Goal: Contribute content: Contribute content

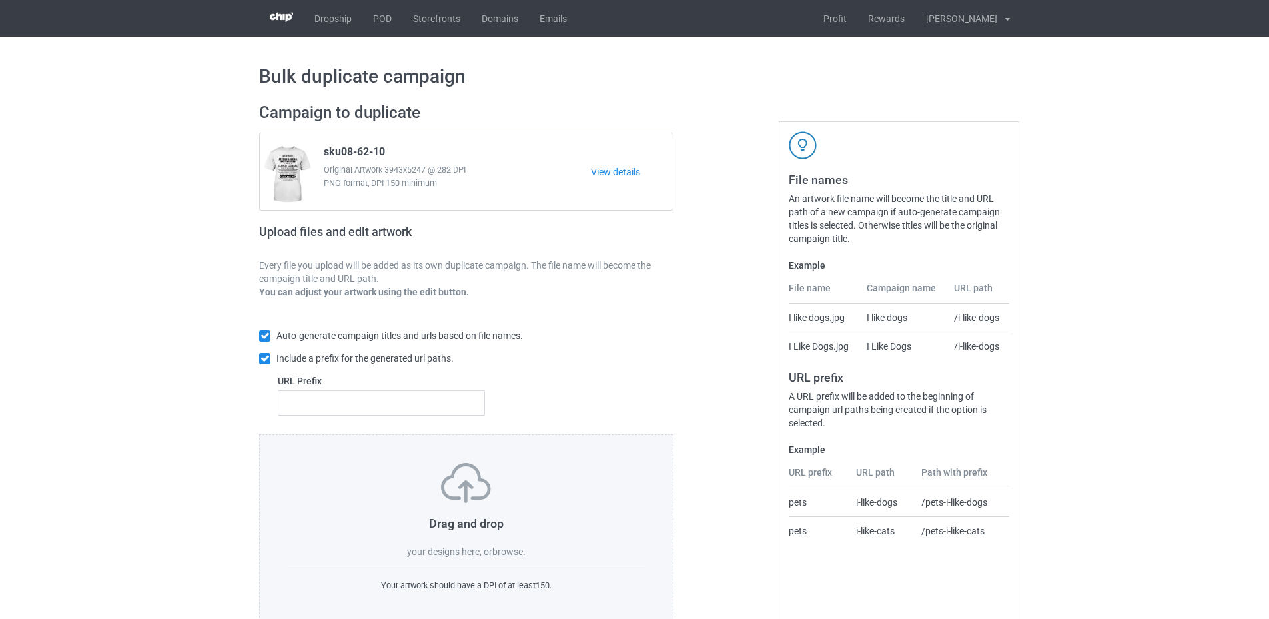
scroll to position [31, 0]
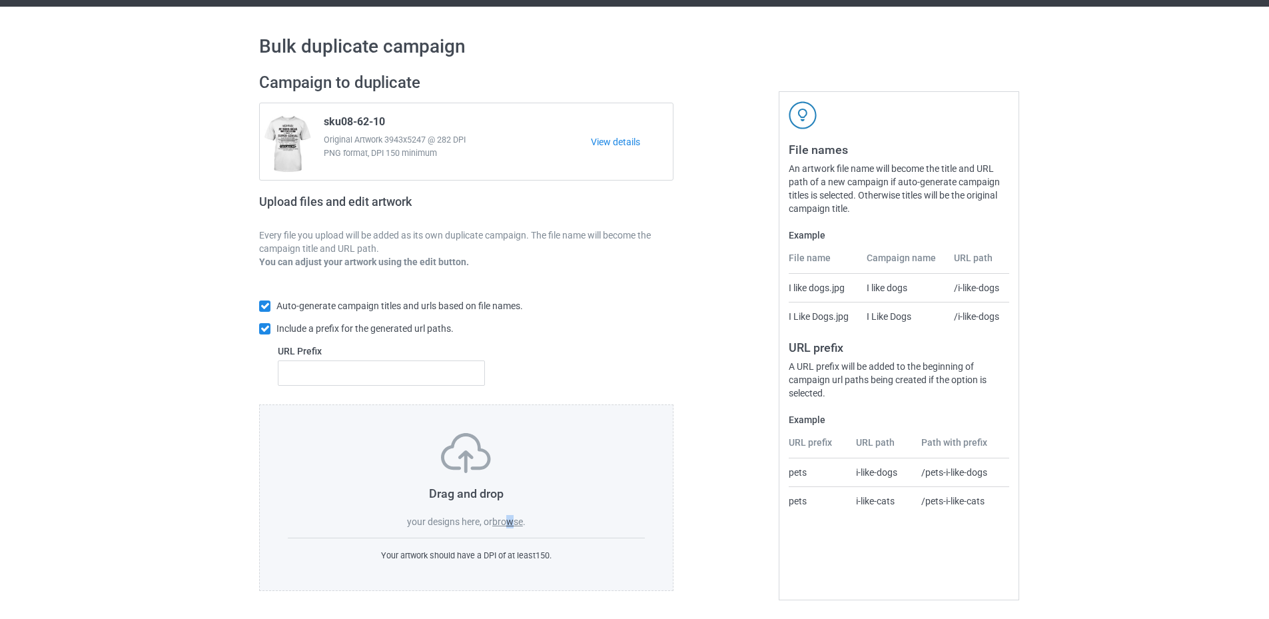
drag, startPoint x: 511, startPoint y: 517, endPoint x: 519, endPoint y: 519, distance: 8.9
click at [512, 517] on label "browse" at bounding box center [507, 521] width 31 height 11
click at [506, 520] on label "browse" at bounding box center [507, 521] width 31 height 11
click at [0, 0] on input "browse" at bounding box center [0, 0] width 0 height 0
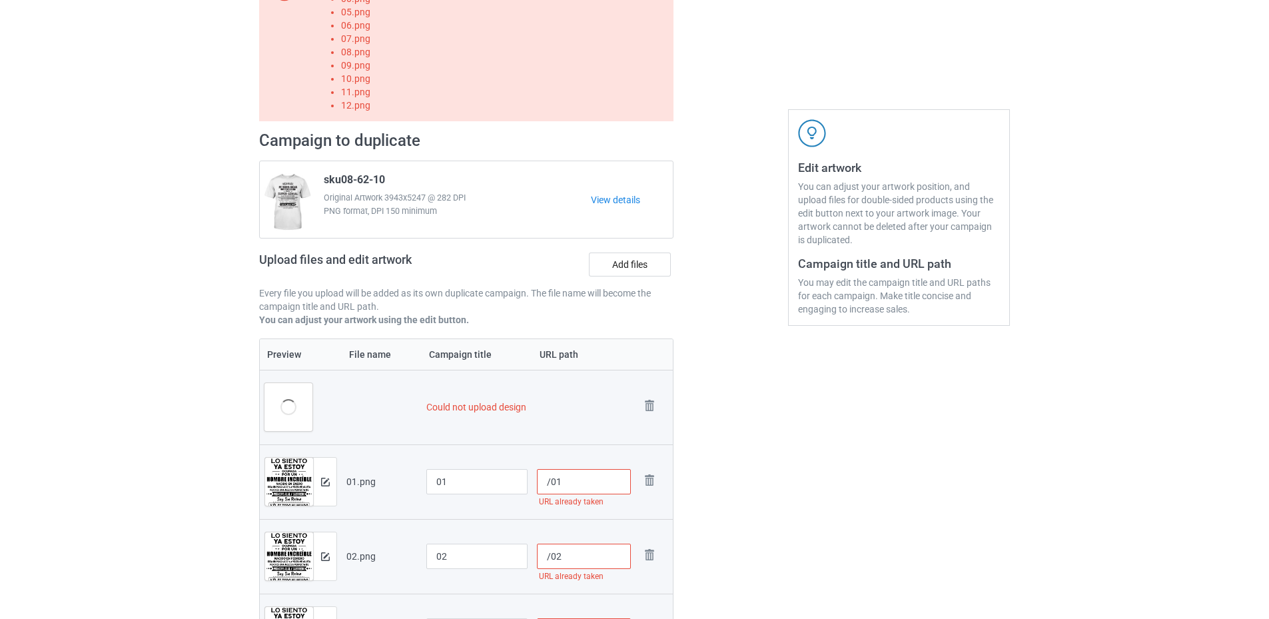
scroll to position [0, 0]
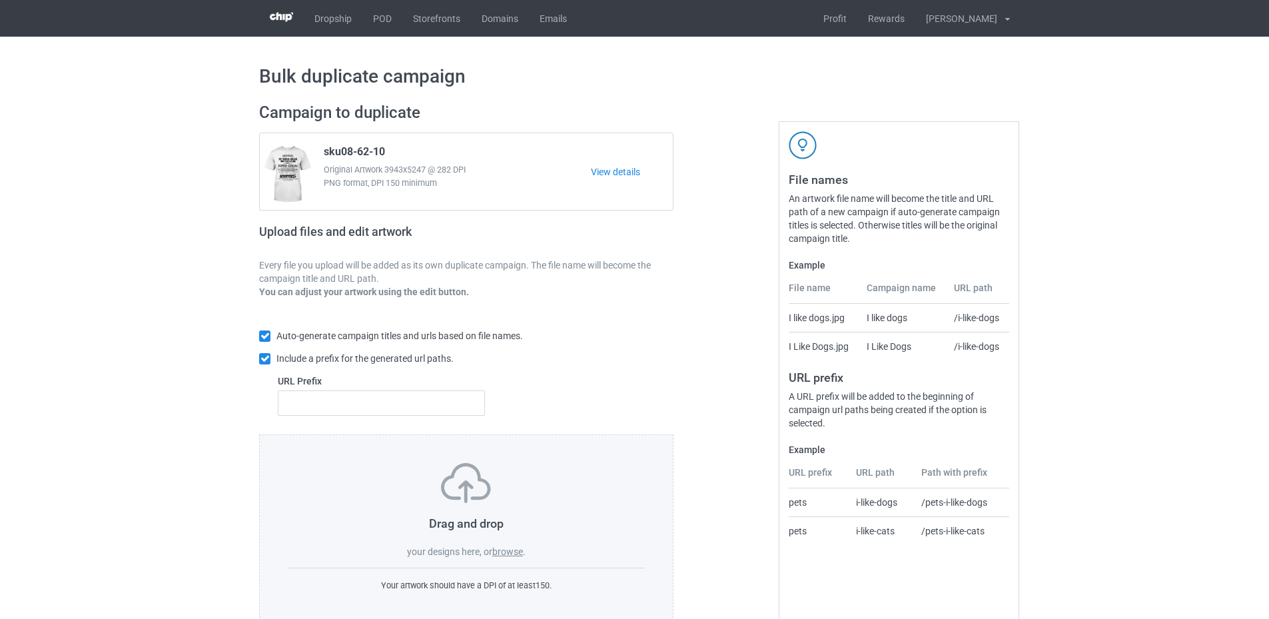
scroll to position [31, 0]
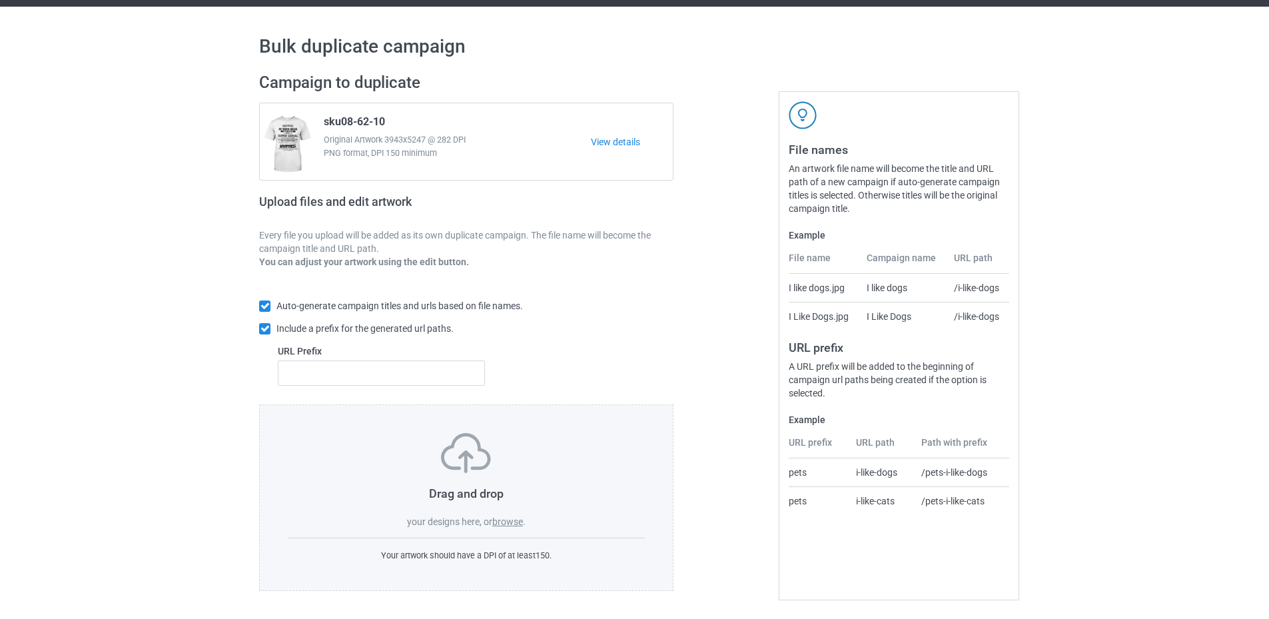
click at [504, 515] on div "Drag and drop your designs here, or browse ." at bounding box center [466, 480] width 357 height 95
click at [505, 519] on label "browse" at bounding box center [507, 521] width 31 height 11
click at [0, 0] on input "browse" at bounding box center [0, 0] width 0 height 0
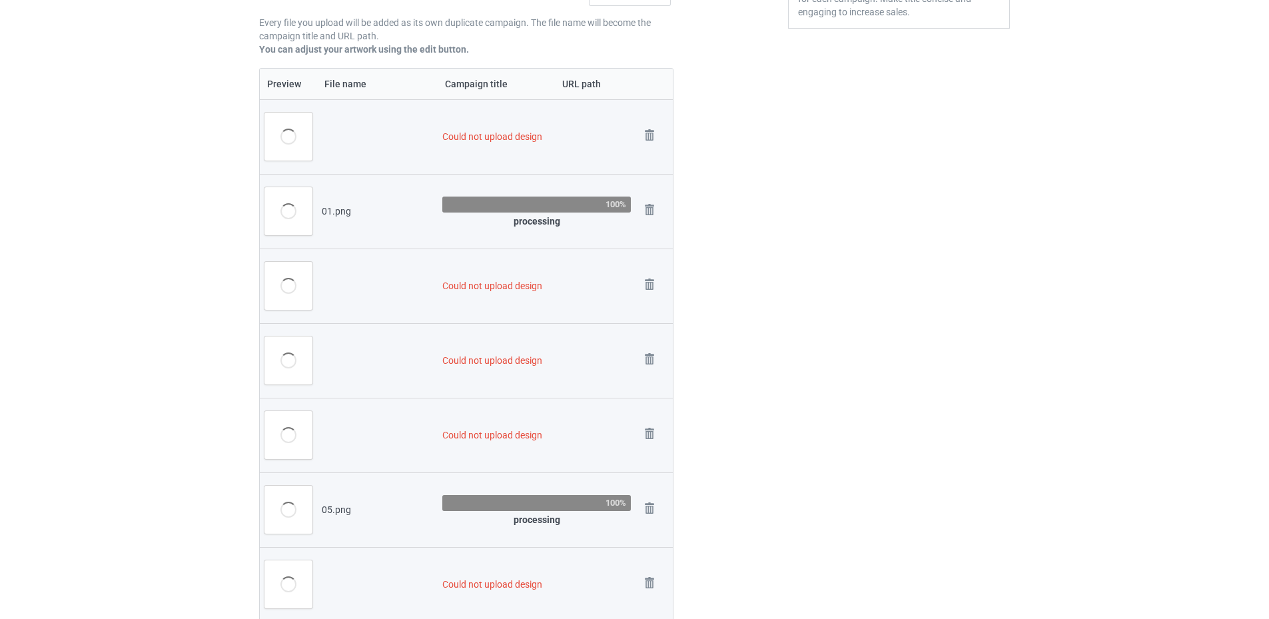
scroll to position [230, 0]
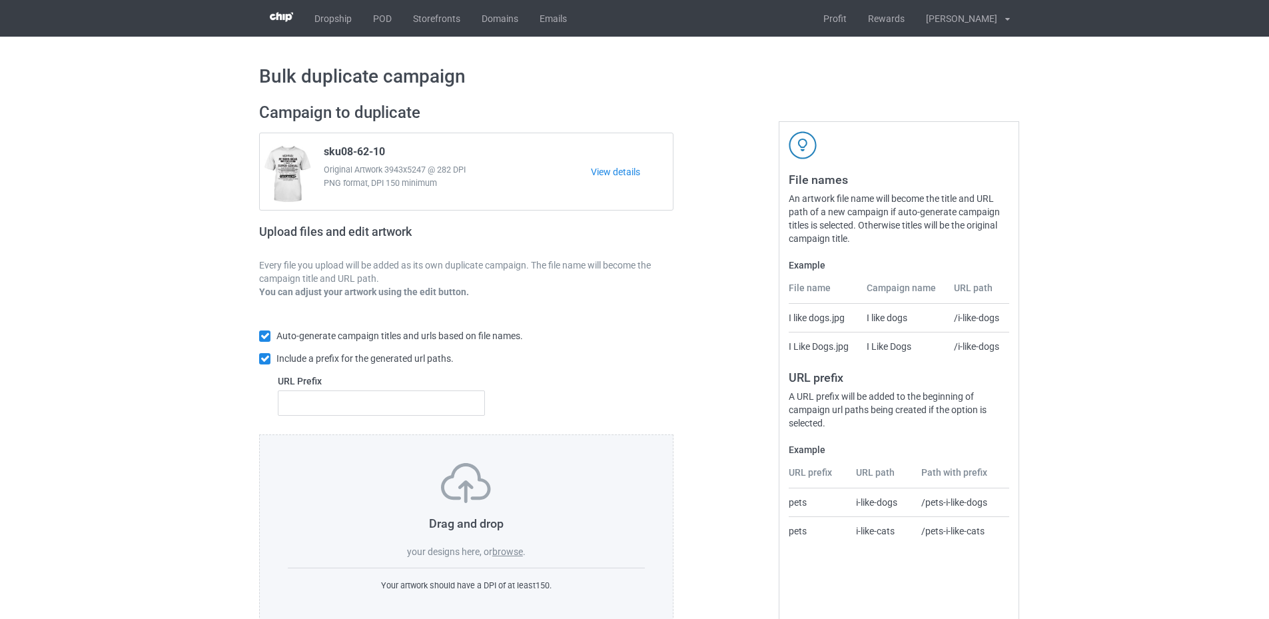
scroll to position [31, 0]
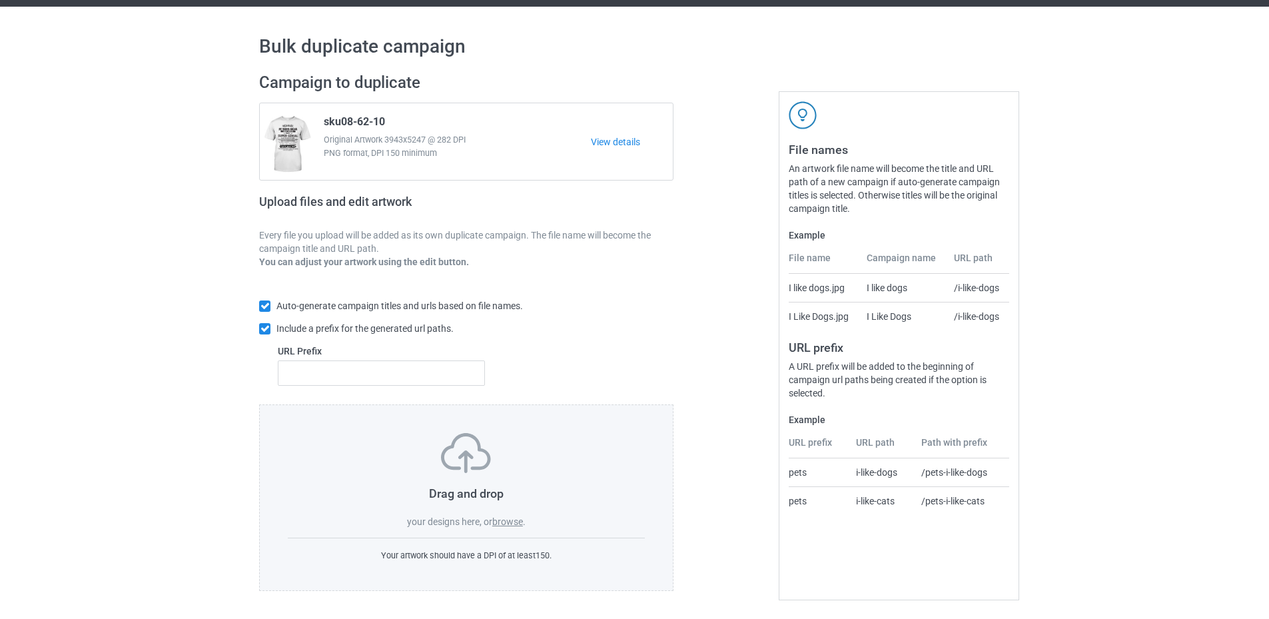
click at [505, 519] on label "browse" at bounding box center [507, 521] width 31 height 11
click at [0, 0] on input "browse" at bounding box center [0, 0] width 0 height 0
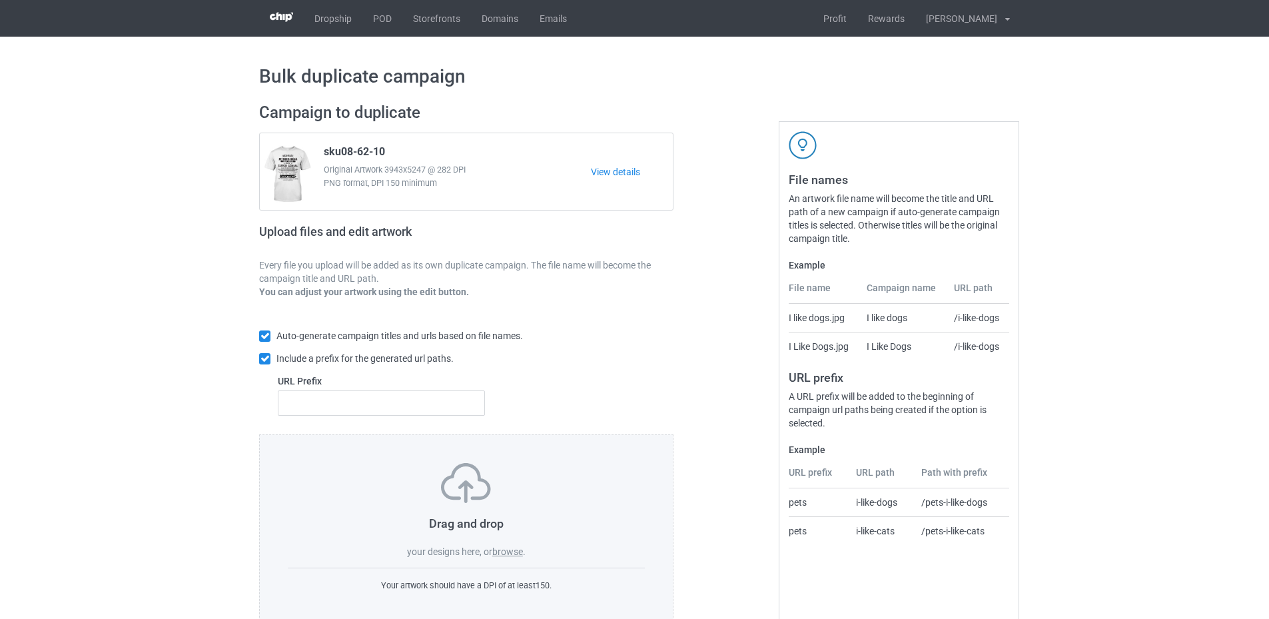
scroll to position [31, 0]
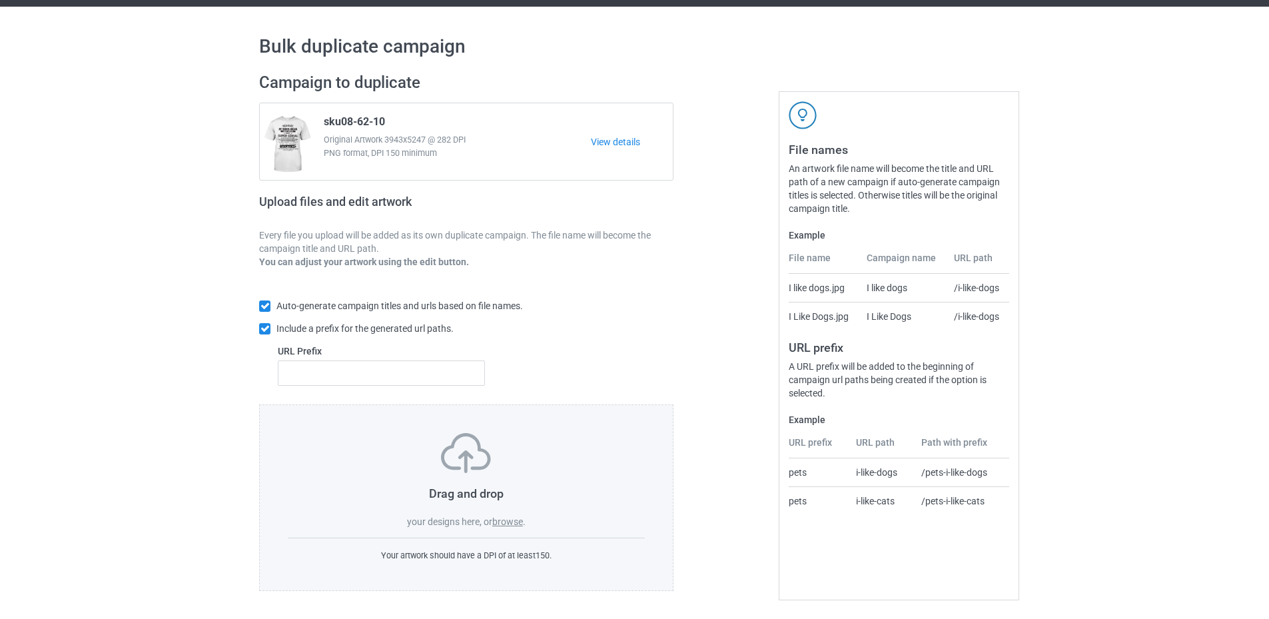
click at [514, 519] on label "browse" at bounding box center [507, 521] width 31 height 11
click at [0, 0] on input "browse" at bounding box center [0, 0] width 0 height 0
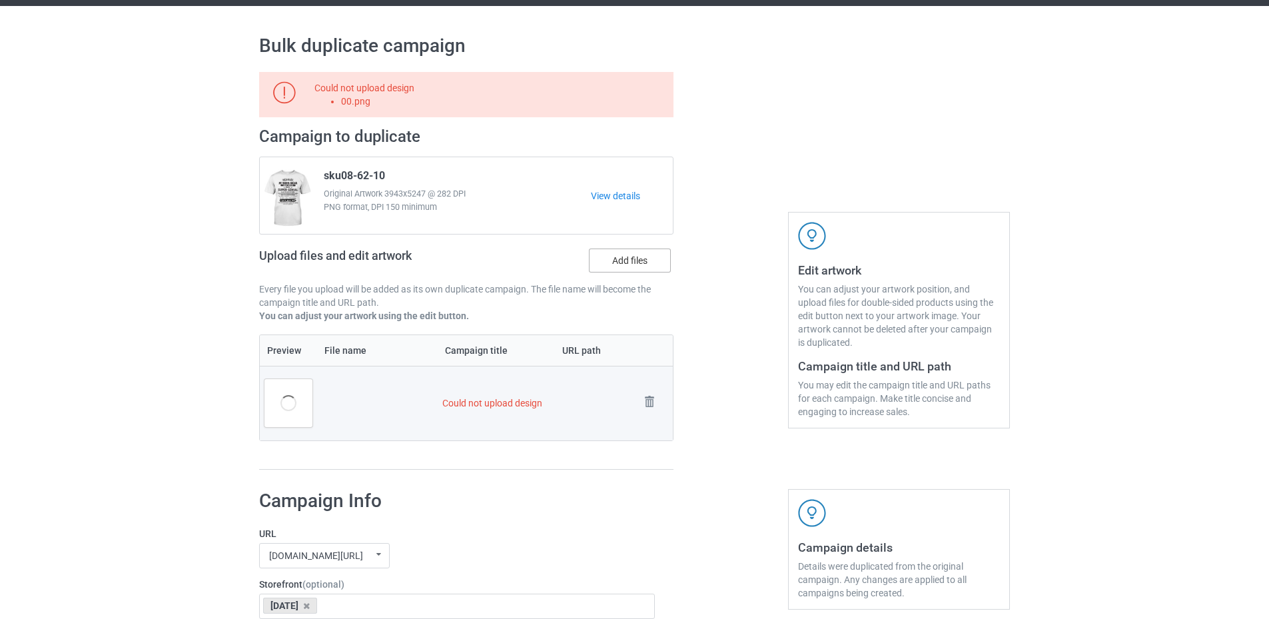
click at [614, 268] on label "Add files" at bounding box center [630, 260] width 82 height 24
click at [0, 0] on input "Add files" at bounding box center [0, 0] width 0 height 0
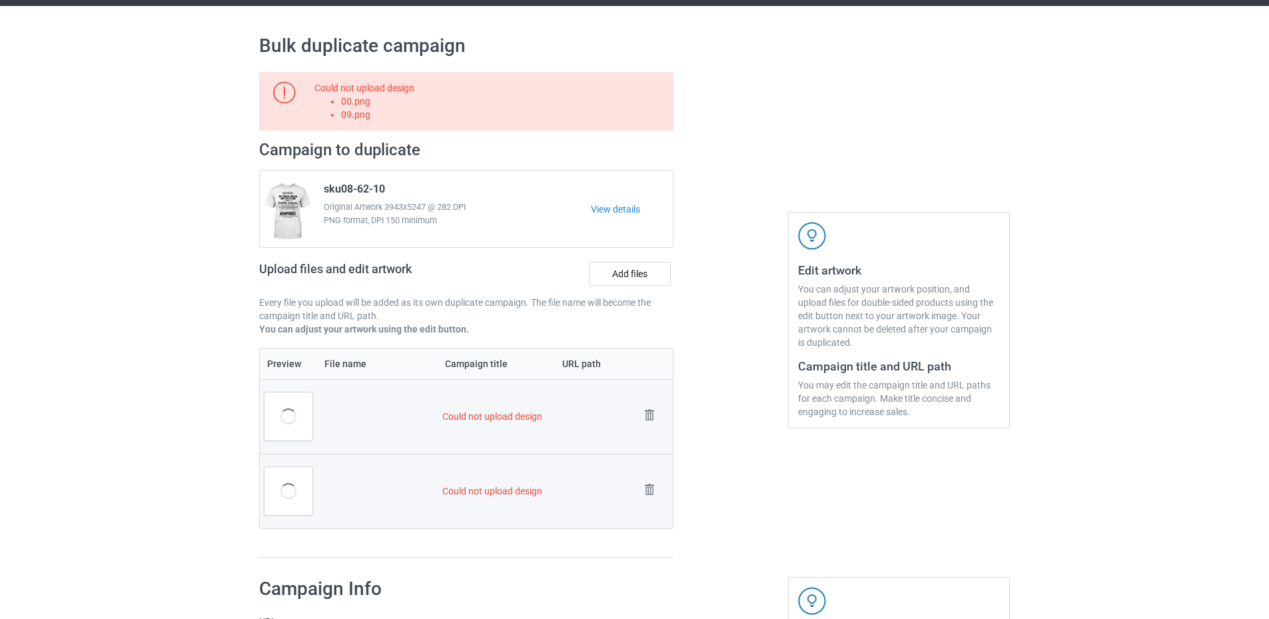
click at [641, 252] on div "Campaign to duplicate sku08-62-10 Original Artwork 3943x5247 @ 282 DPI PNG form…" at bounding box center [466, 244] width 414 height 208
click at [636, 267] on label "Add files" at bounding box center [630, 274] width 82 height 24
click at [0, 0] on input "Add files" at bounding box center [0, 0] width 0 height 0
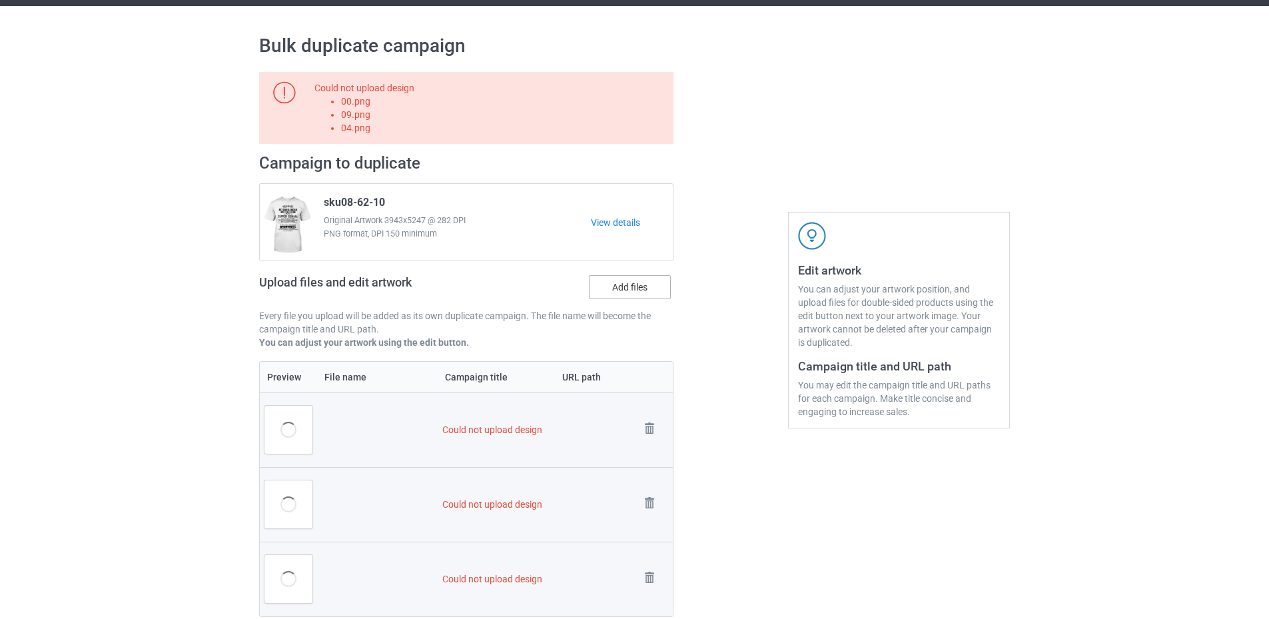
click at [623, 281] on label "Add files" at bounding box center [630, 287] width 82 height 24
click at [0, 0] on input "Add files" at bounding box center [0, 0] width 0 height 0
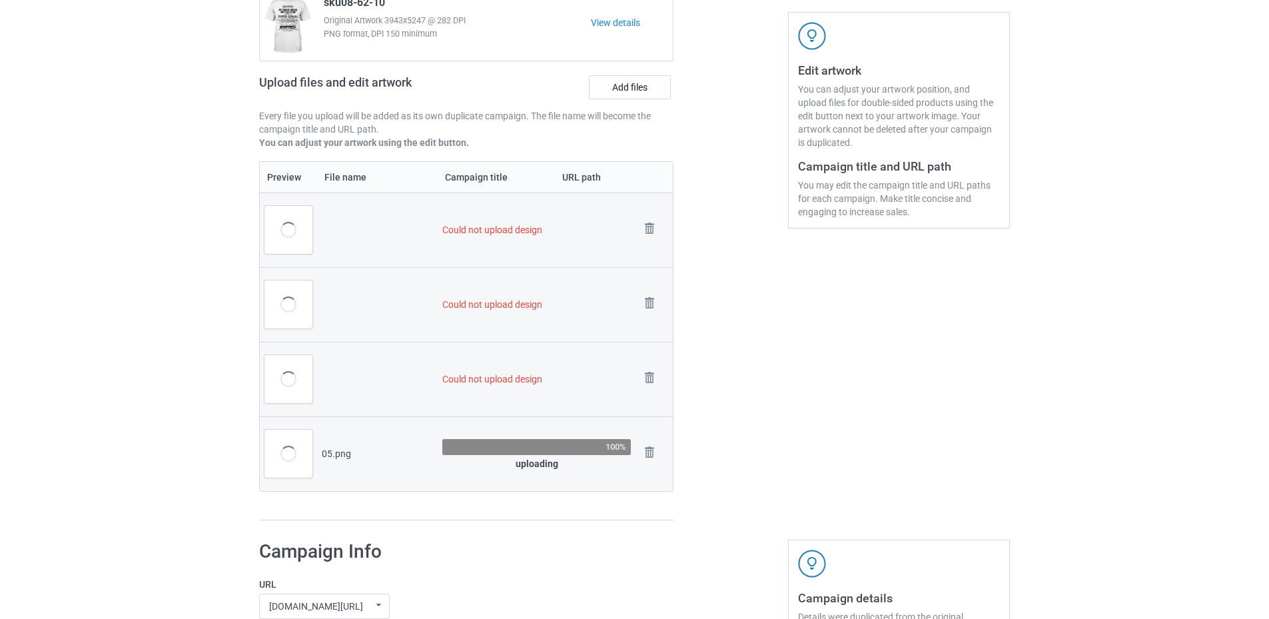
scroll to position [244, 0]
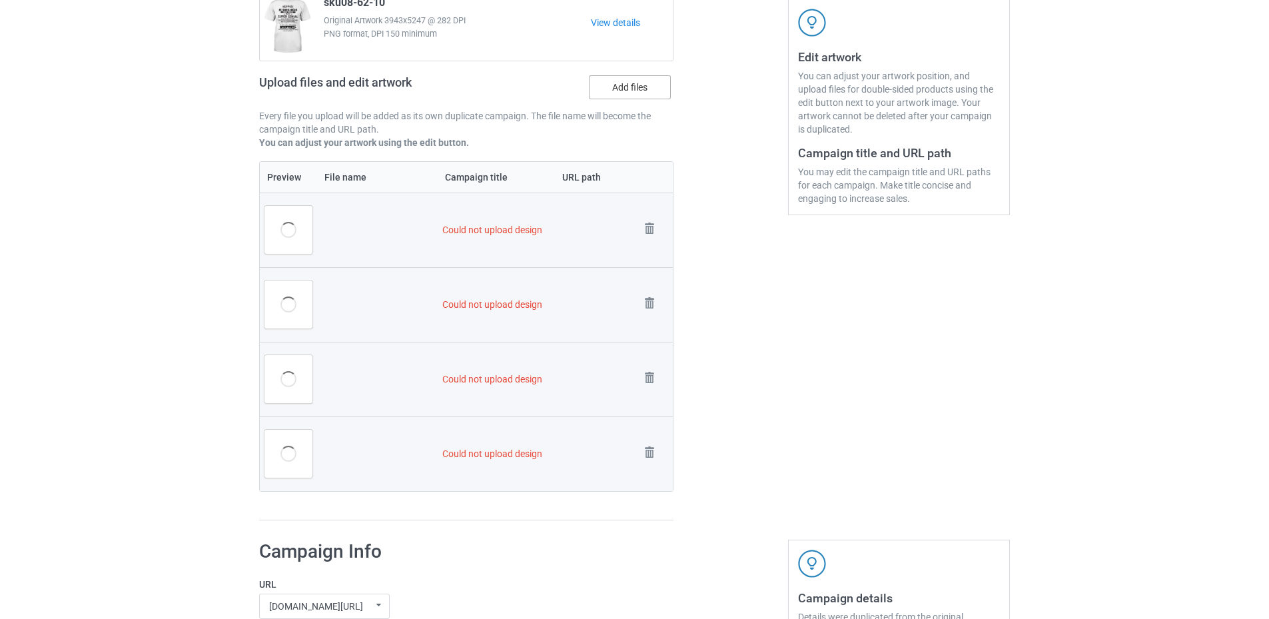
click at [620, 95] on label "Add files" at bounding box center [630, 87] width 82 height 24
click at [0, 0] on input "Add files" at bounding box center [0, 0] width 0 height 0
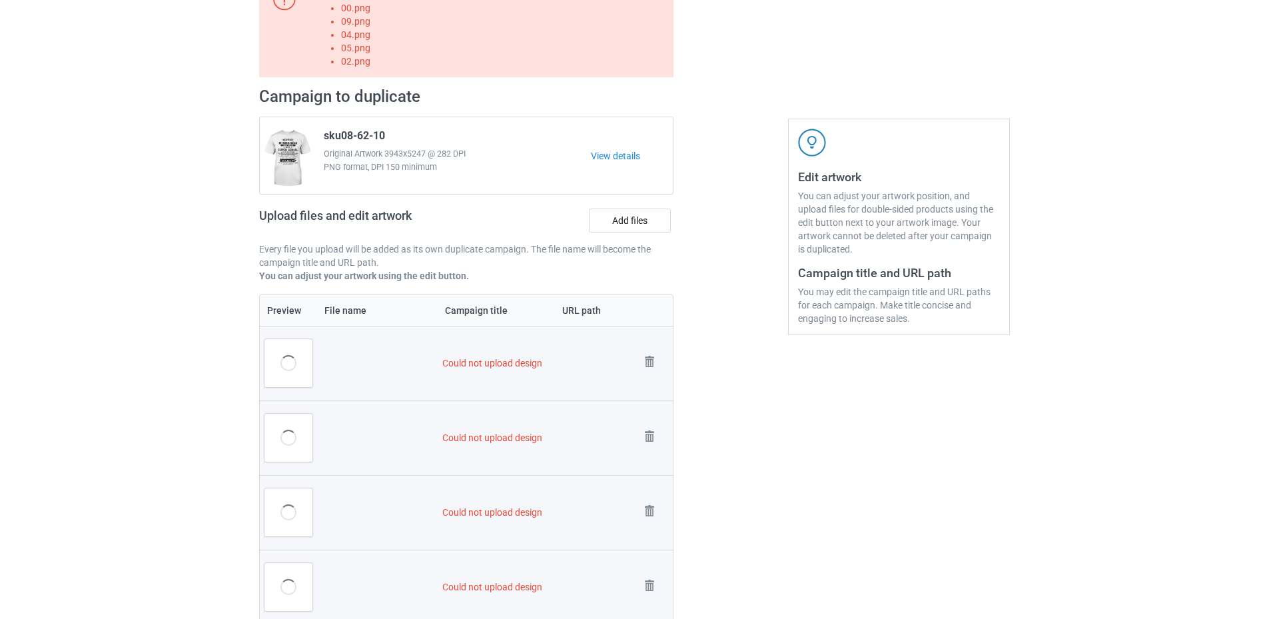
scroll to position [0, 0]
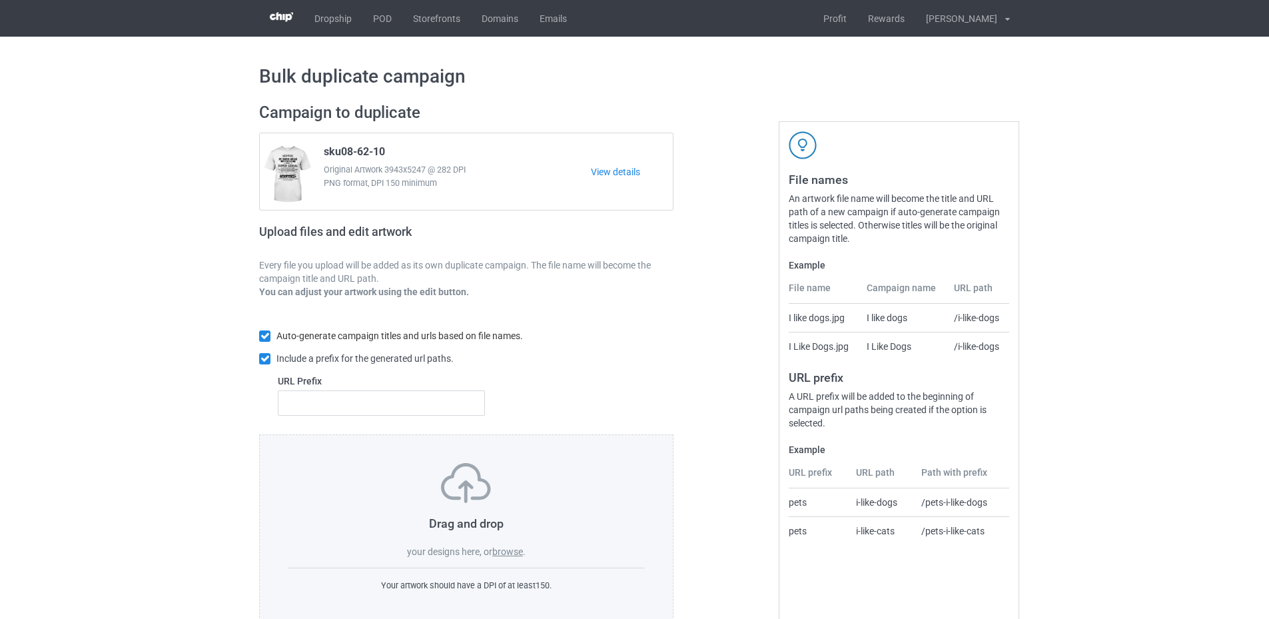
scroll to position [31, 0]
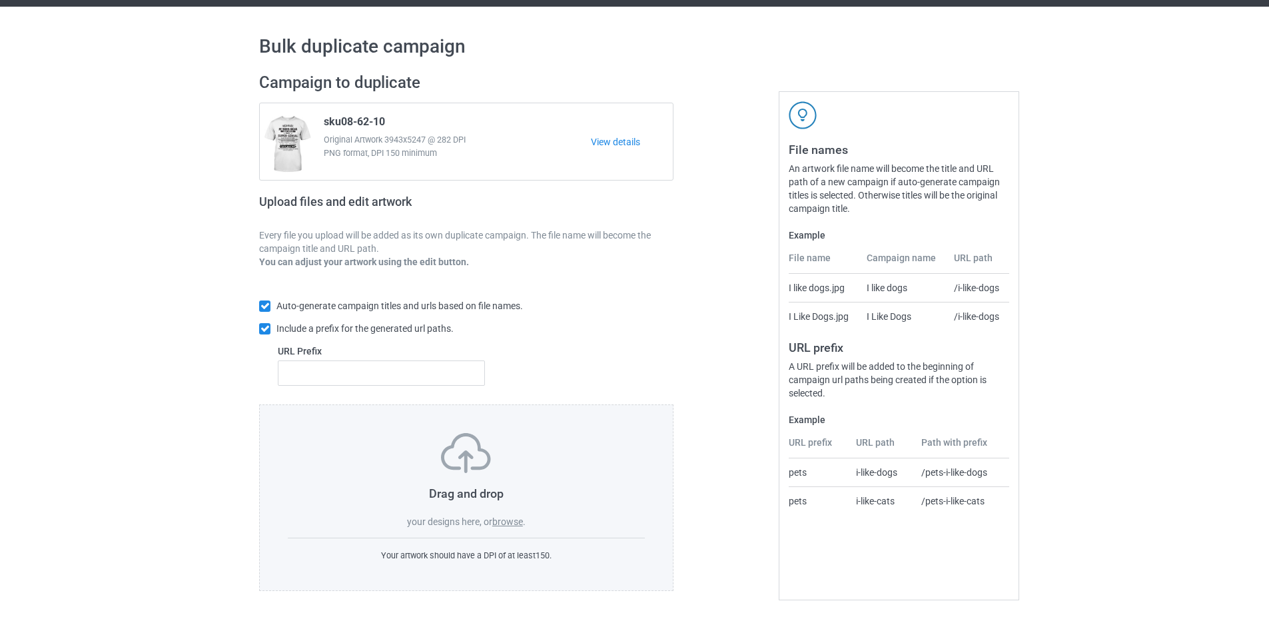
click at [516, 519] on label "browse" at bounding box center [507, 521] width 31 height 11
click at [0, 0] on input "browse" at bounding box center [0, 0] width 0 height 0
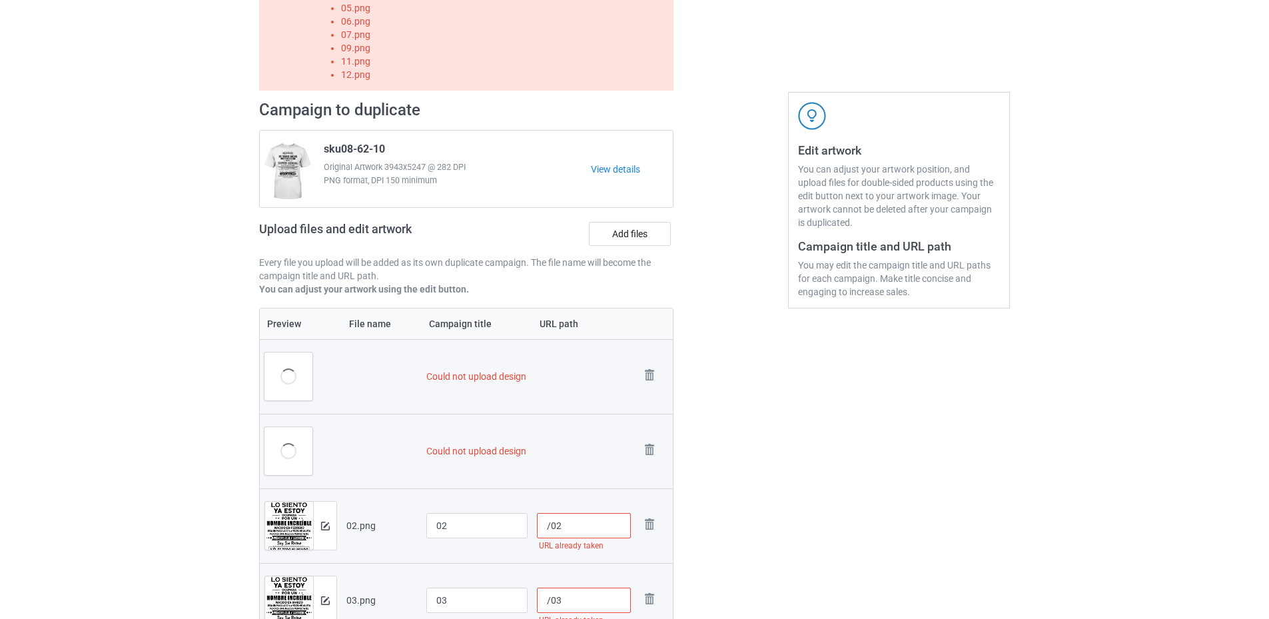
scroll to position [17, 0]
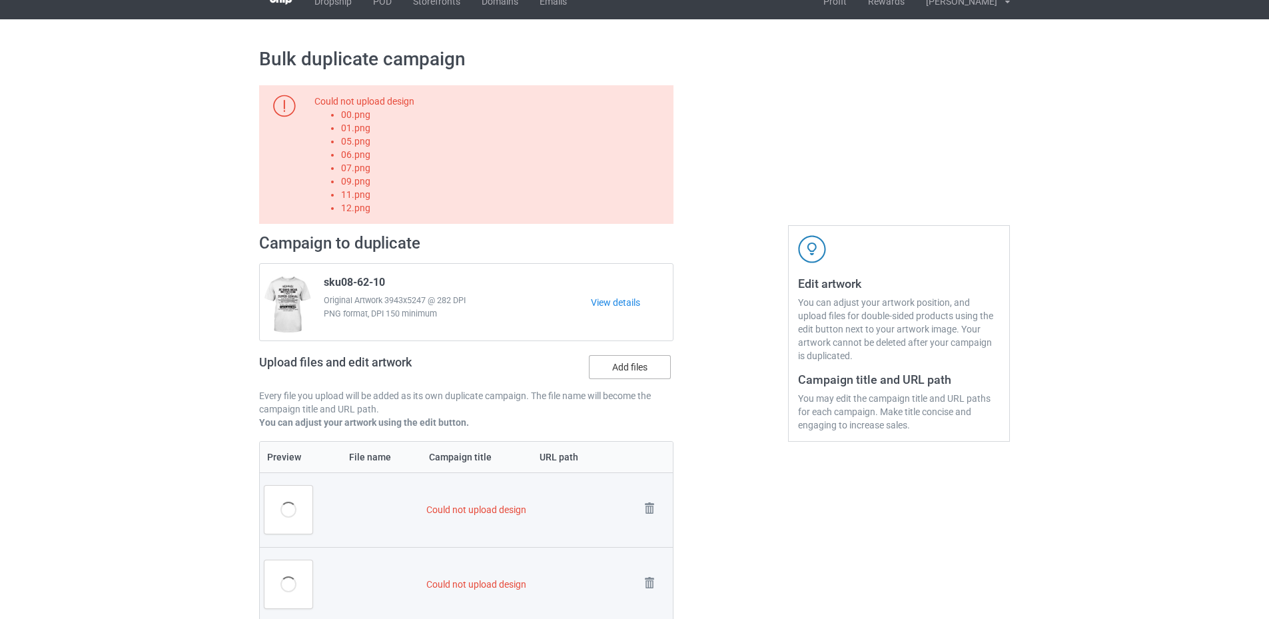
click at [621, 368] on label "Add files" at bounding box center [630, 367] width 82 height 24
click at [0, 0] on input "Add files" at bounding box center [0, 0] width 0 height 0
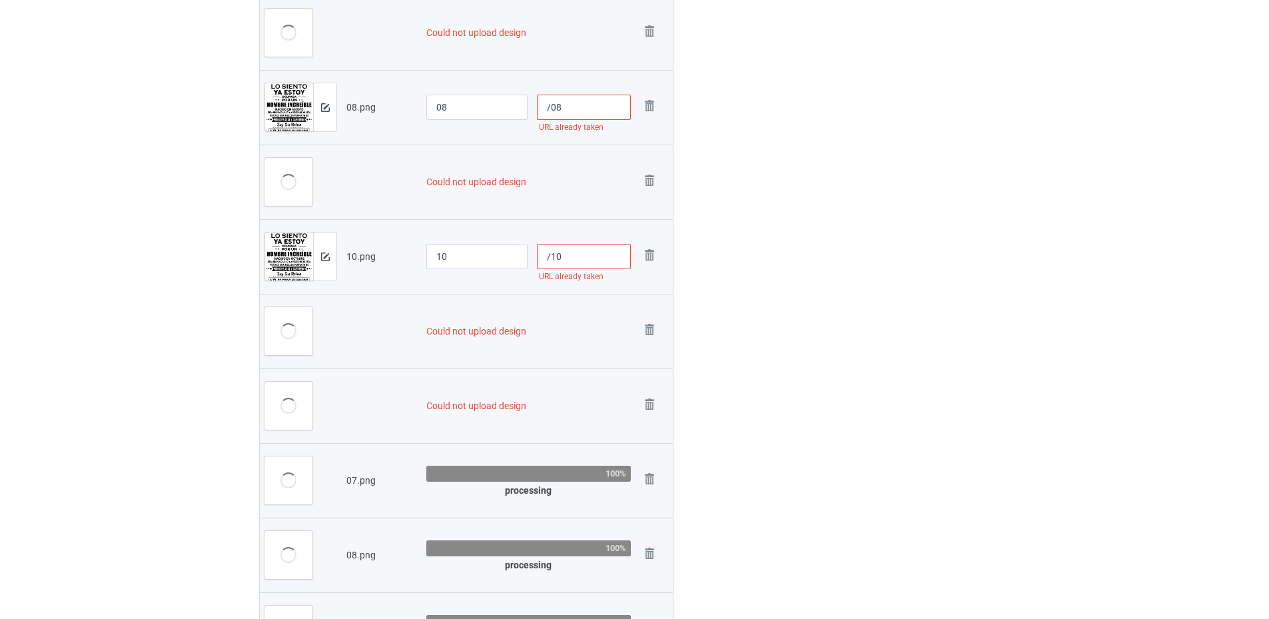
scroll to position [1376, 0]
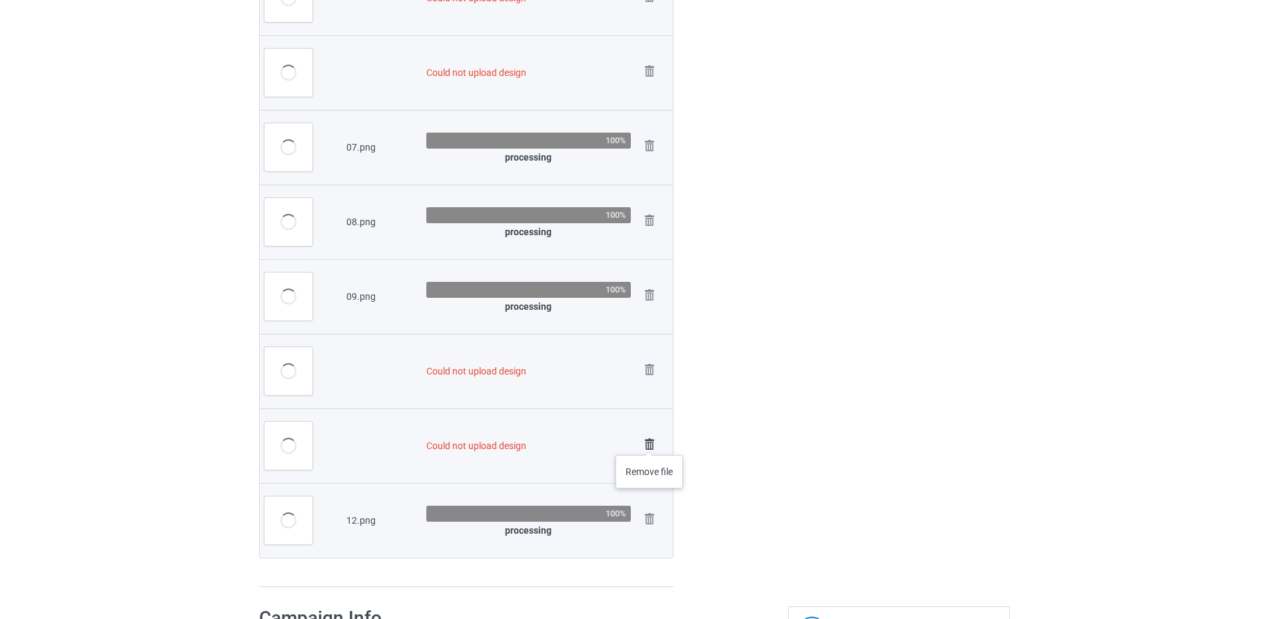
click at [649, 442] on img at bounding box center [649, 444] width 19 height 19
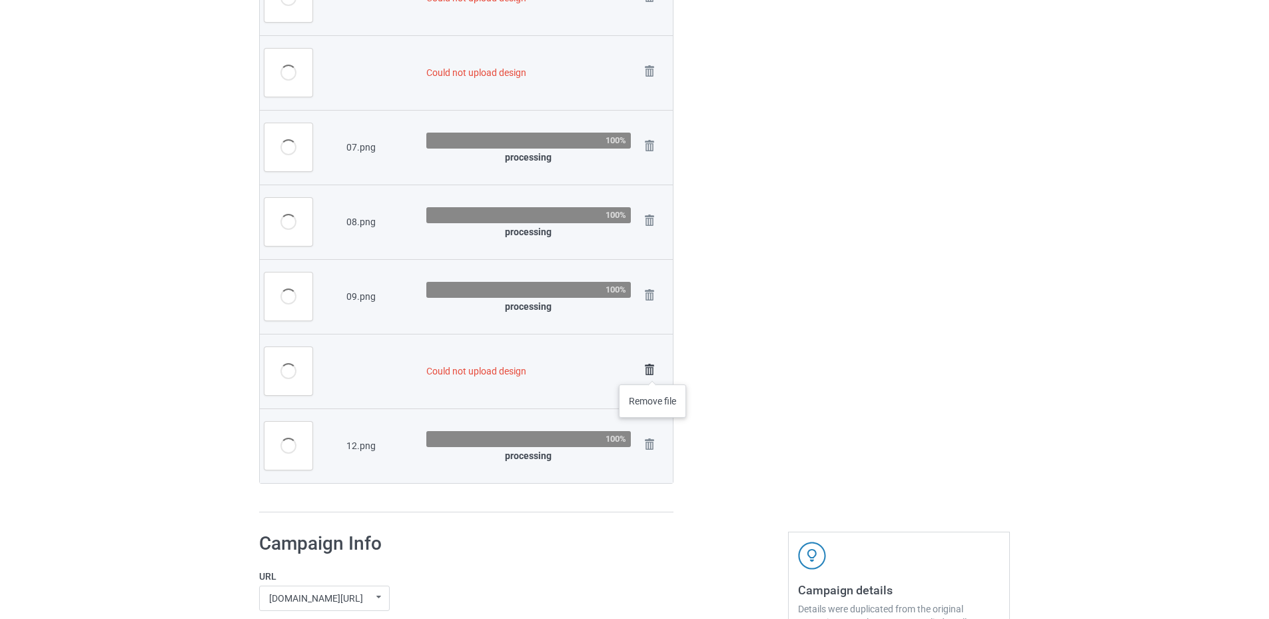
click at [653, 371] on img at bounding box center [649, 369] width 19 height 19
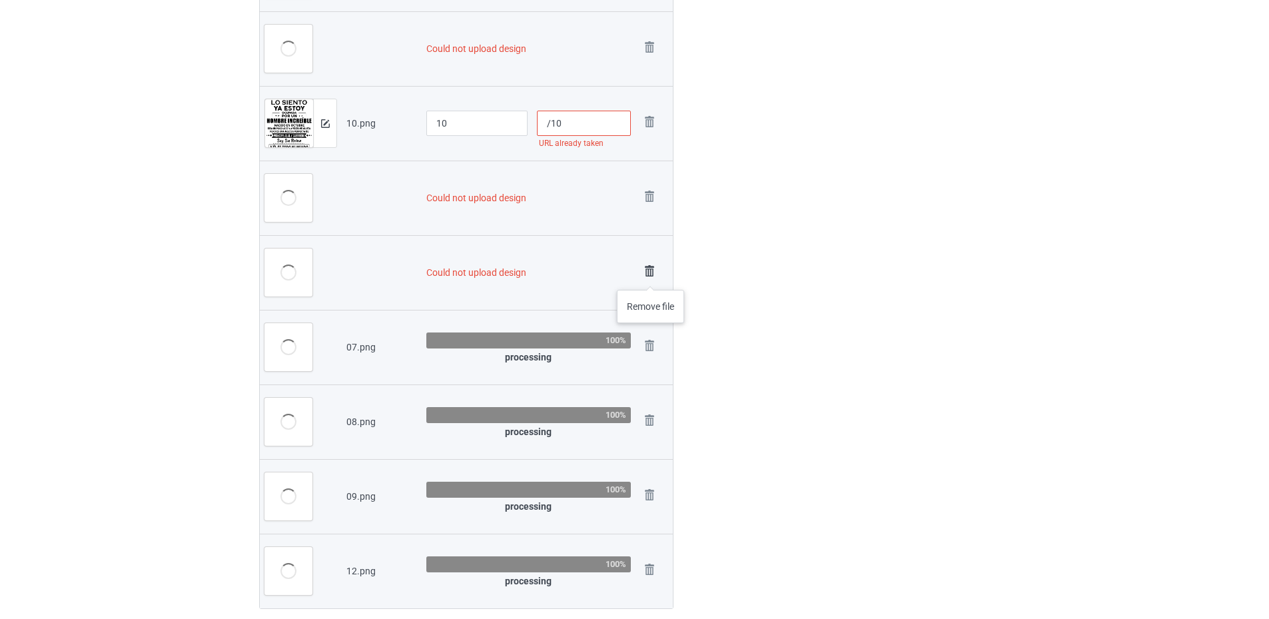
click at [651, 276] on img at bounding box center [649, 271] width 19 height 19
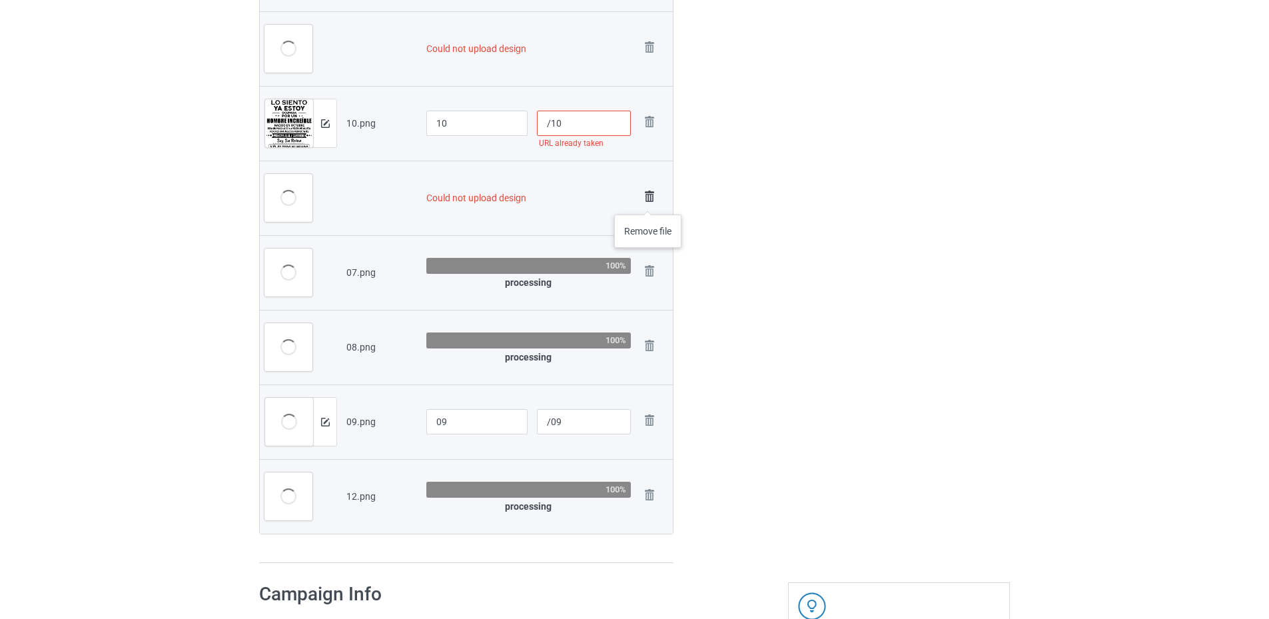
click at [647, 198] on img at bounding box center [649, 196] width 19 height 19
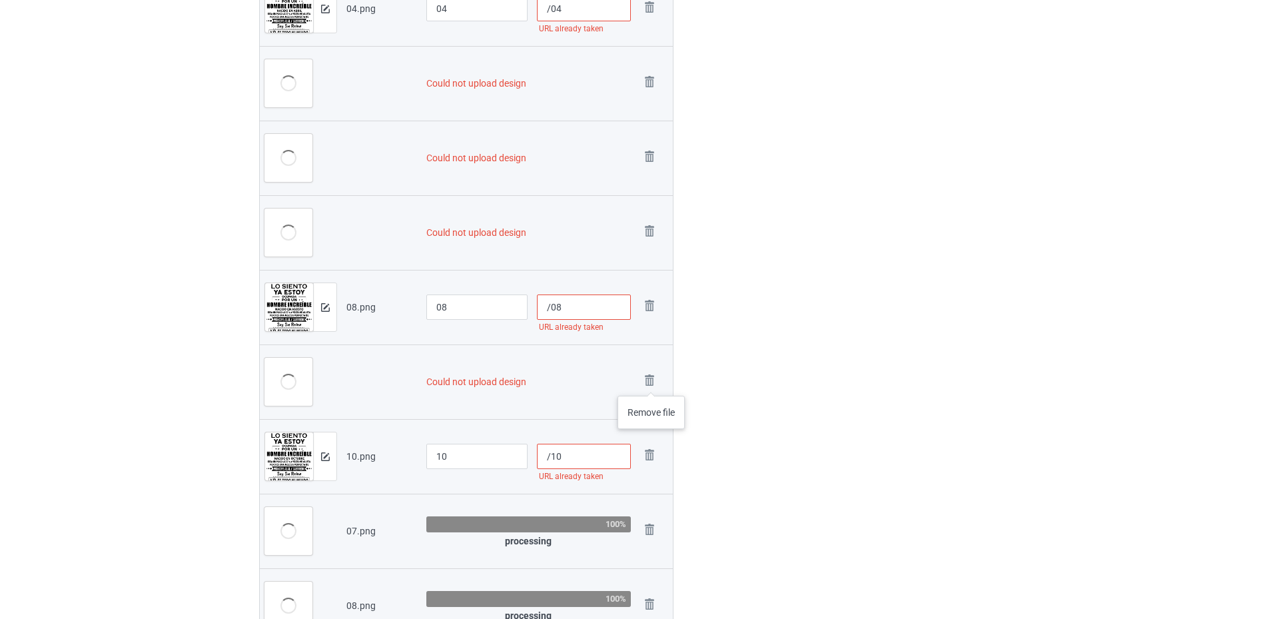
drag, startPoint x: 651, startPoint y: 382, endPoint x: 652, endPoint y: 320, distance: 62.6
click at [0, 0] on img at bounding box center [0, 0] width 0 height 0
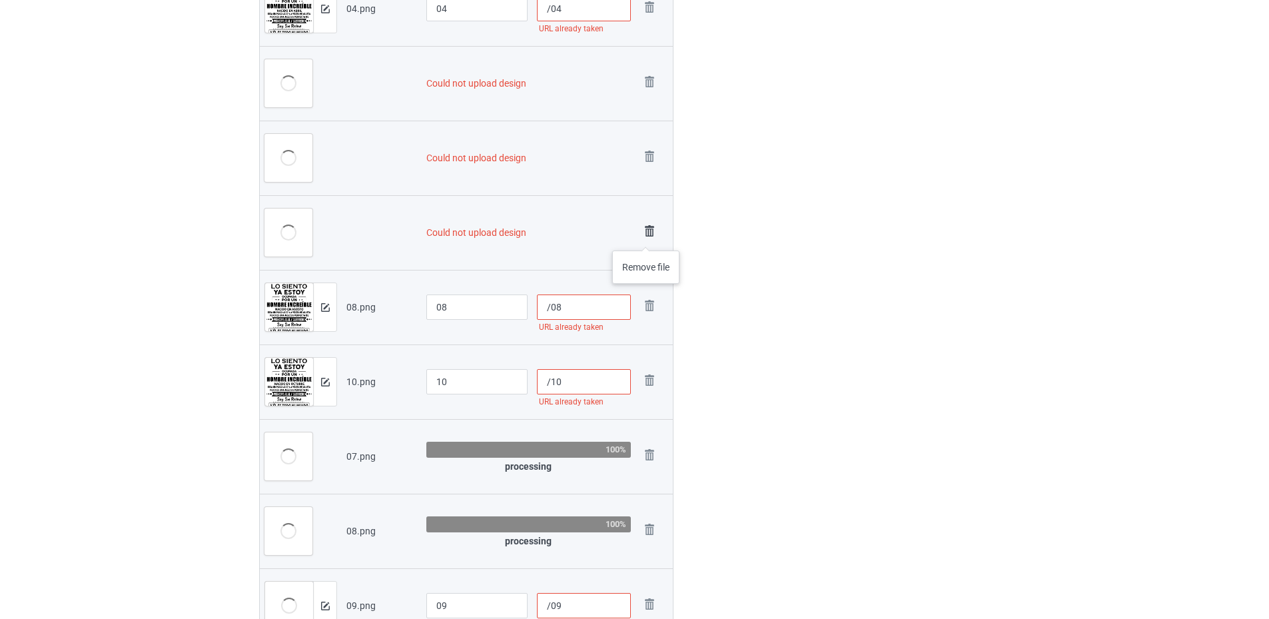
click at [646, 232] on img at bounding box center [649, 231] width 19 height 19
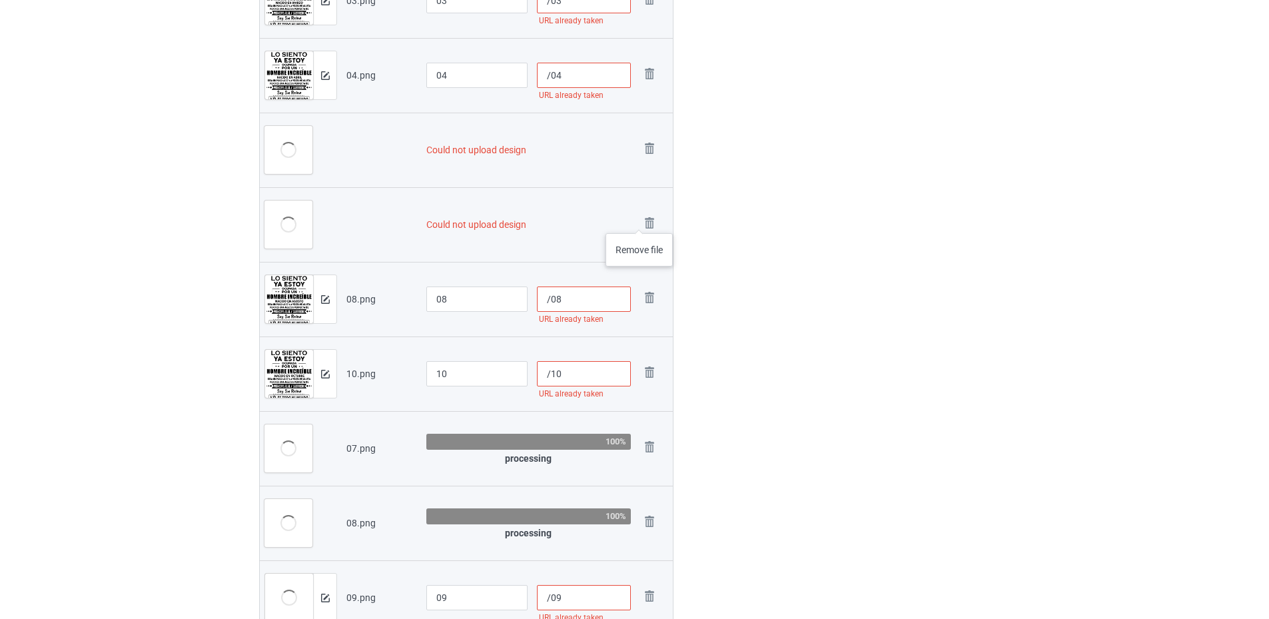
click at [0, 0] on img at bounding box center [0, 0] width 0 height 0
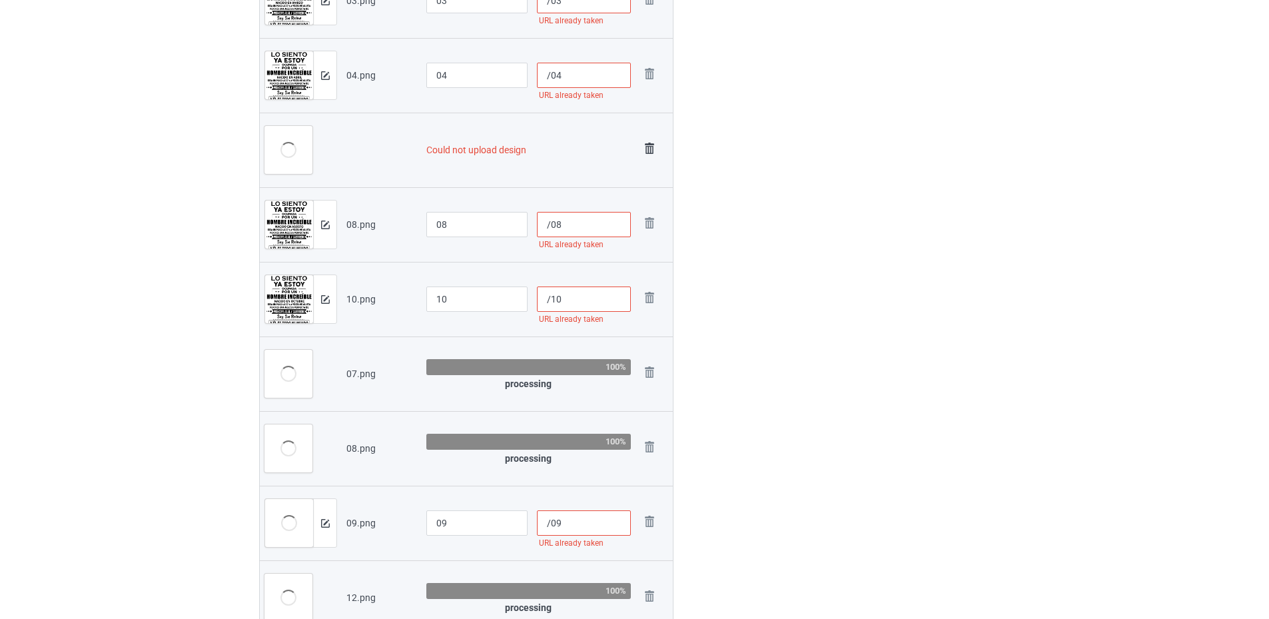
click at [654, 155] on img at bounding box center [649, 148] width 19 height 19
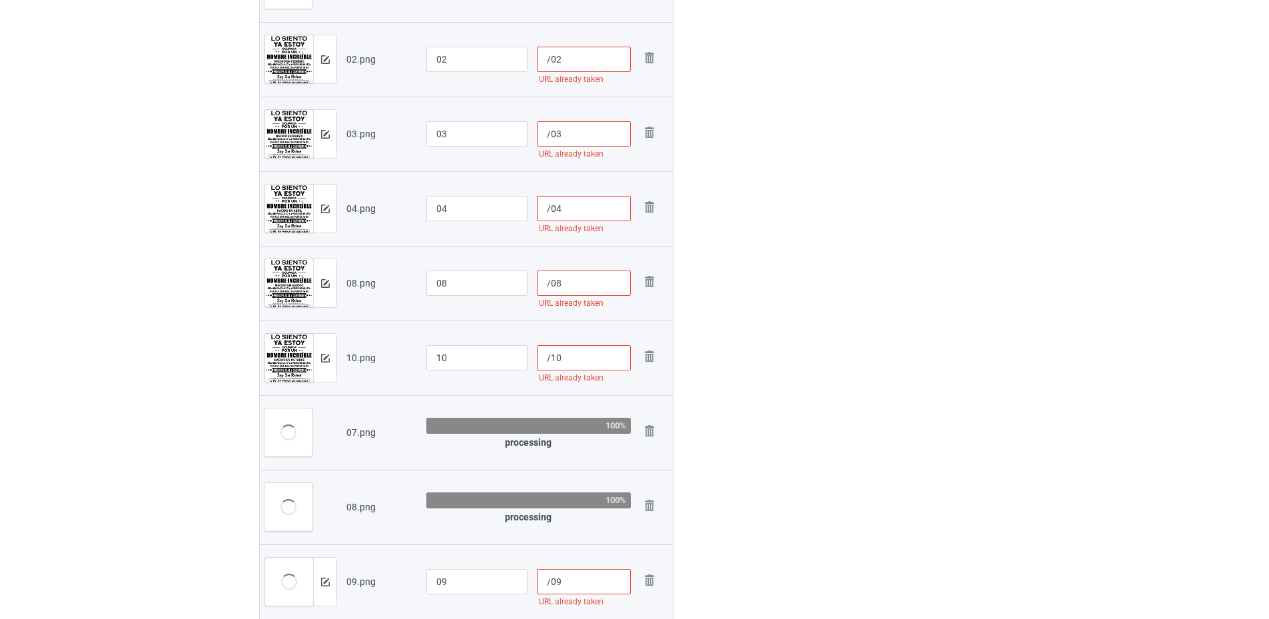
scroll to position [404, 0]
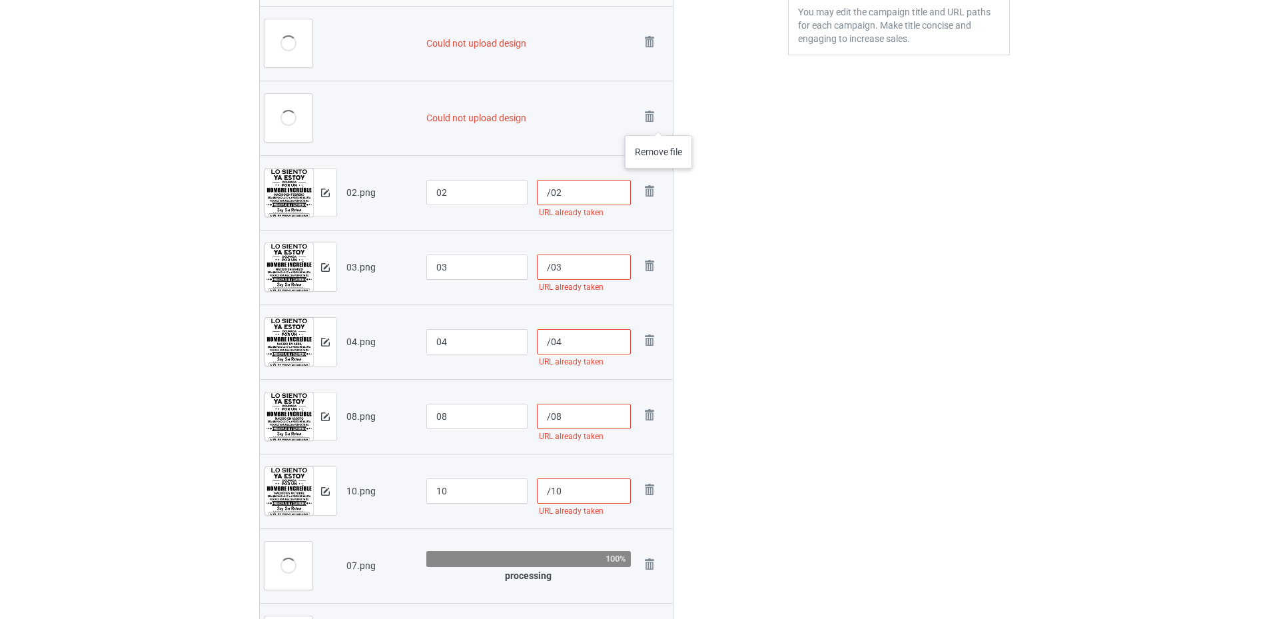
click at [659, 122] on div "Remove file" at bounding box center [654, 118] width 28 height 22
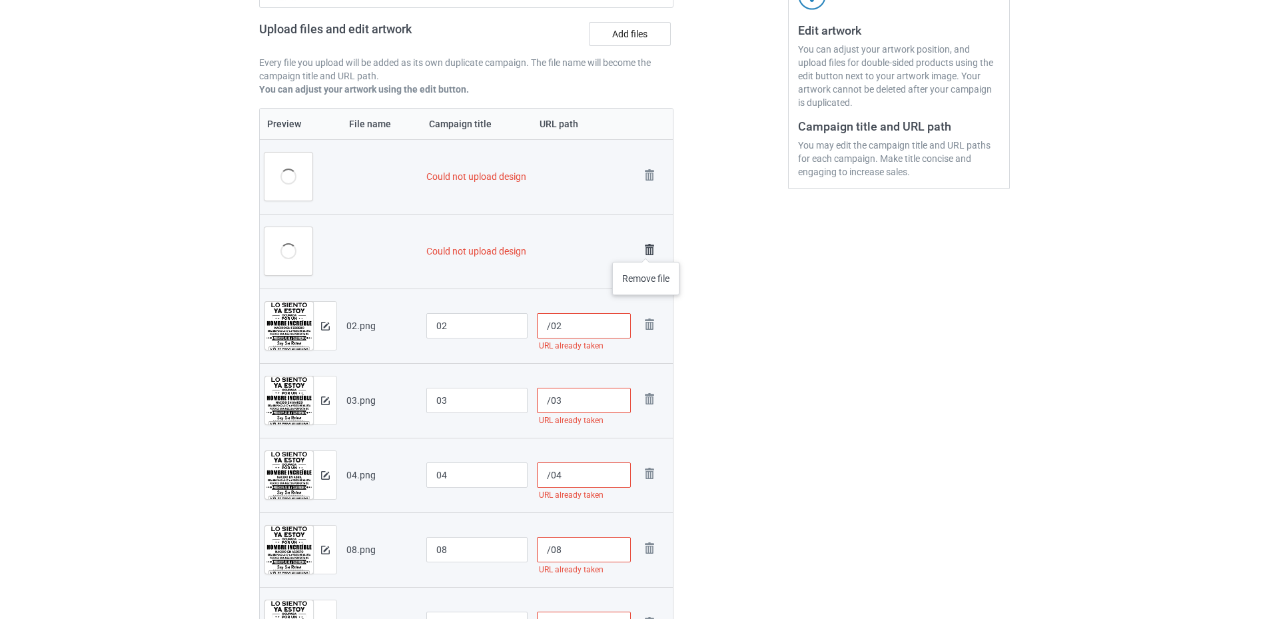
click at [646, 250] on img at bounding box center [649, 249] width 19 height 19
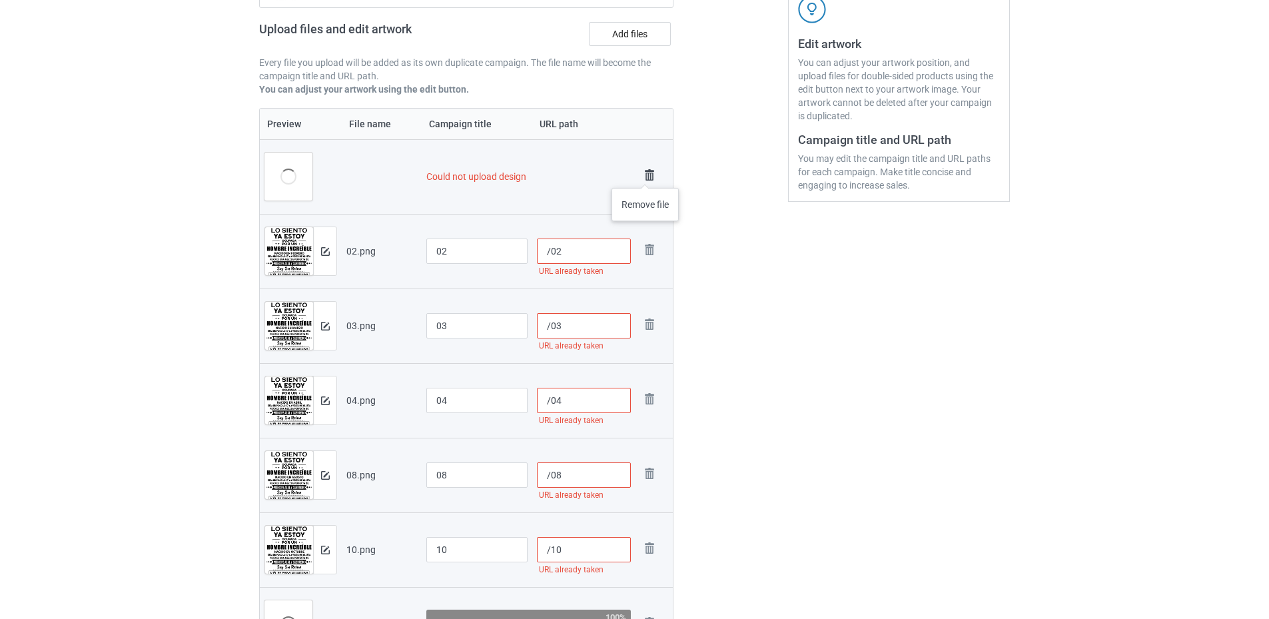
click at [645, 174] on img at bounding box center [649, 175] width 19 height 19
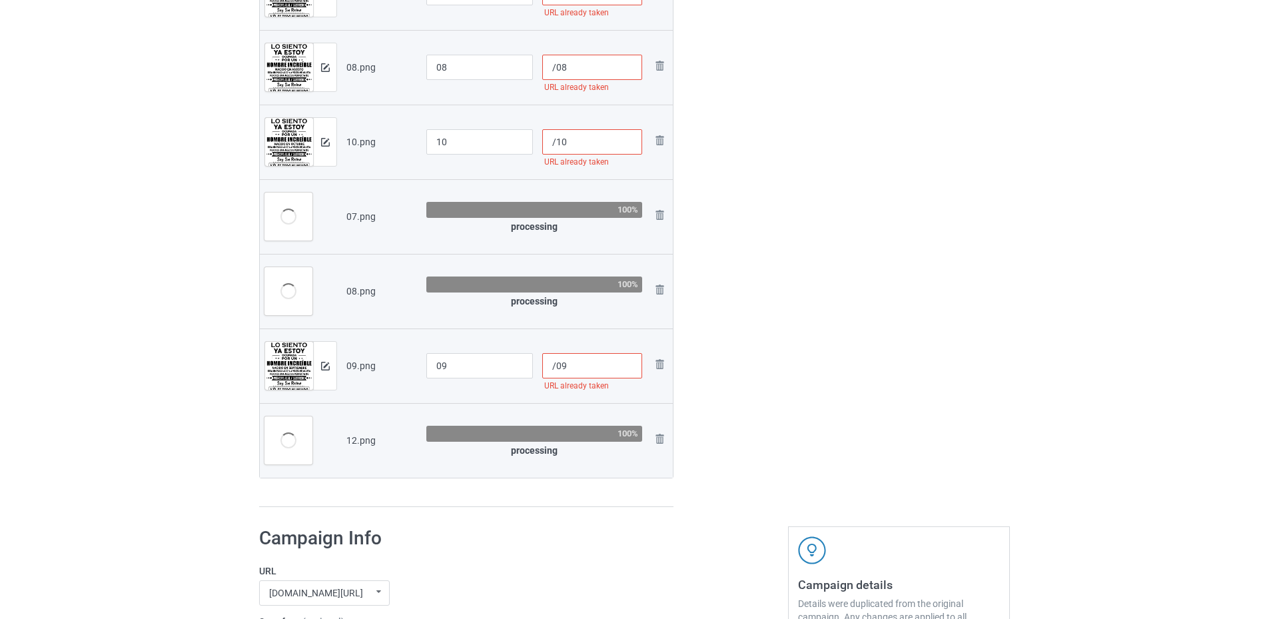
scroll to position [469, 0]
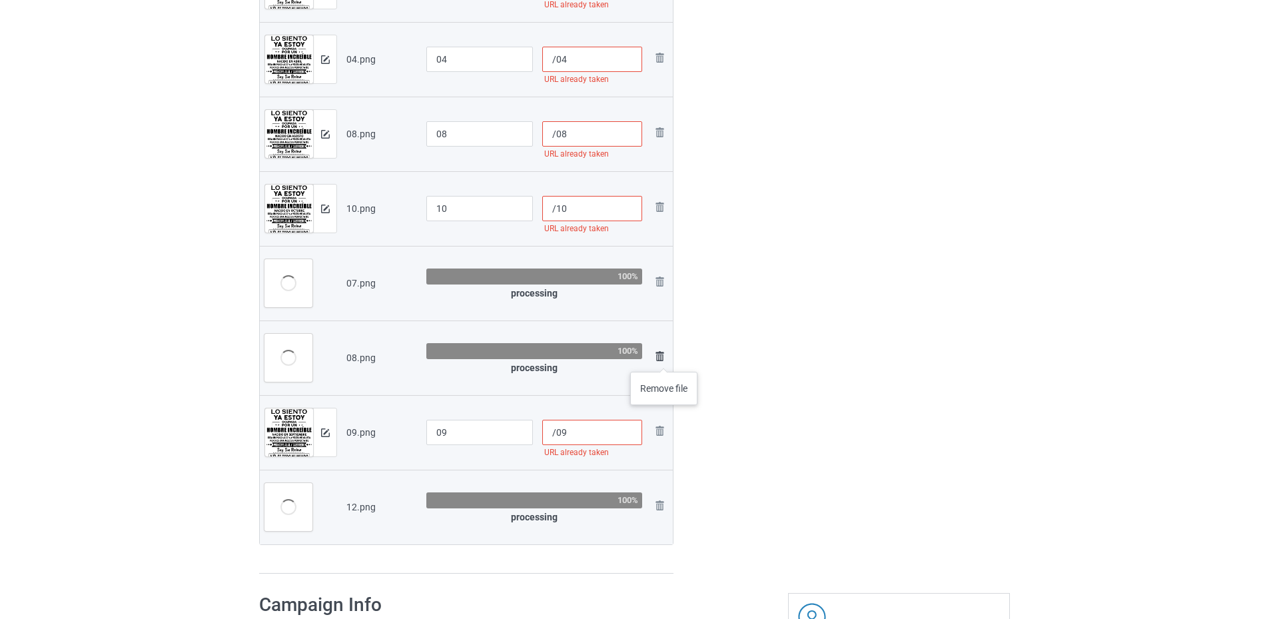
click at [664, 358] on img at bounding box center [659, 356] width 16 height 16
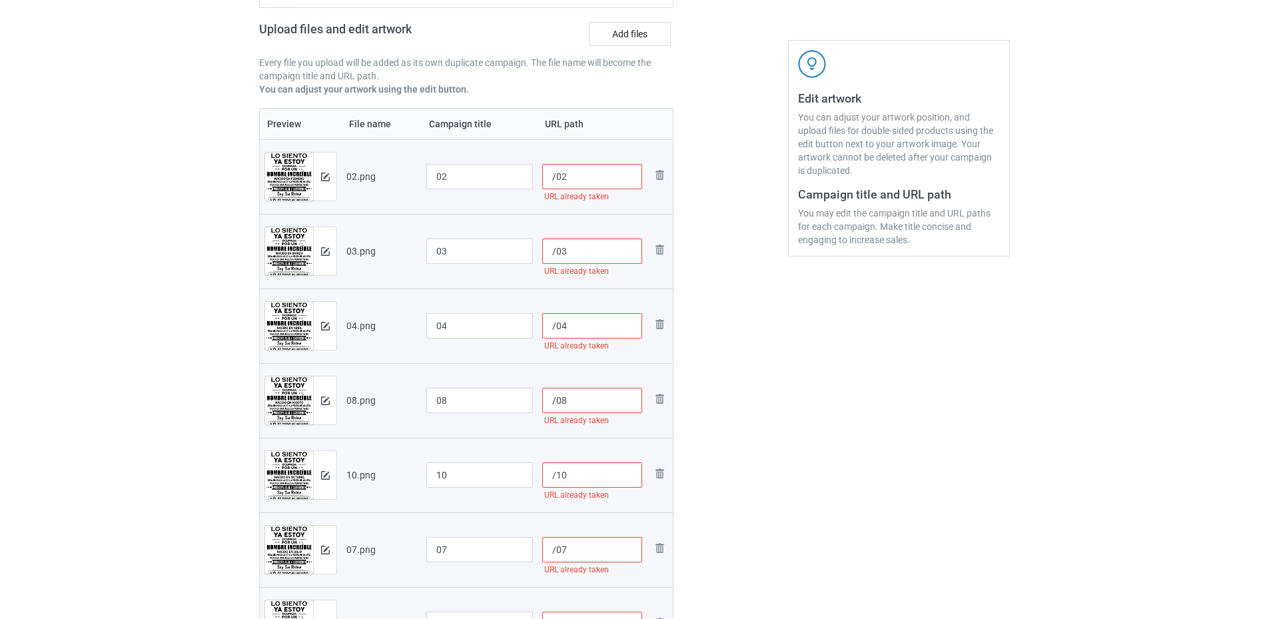
scroll to position [69, 0]
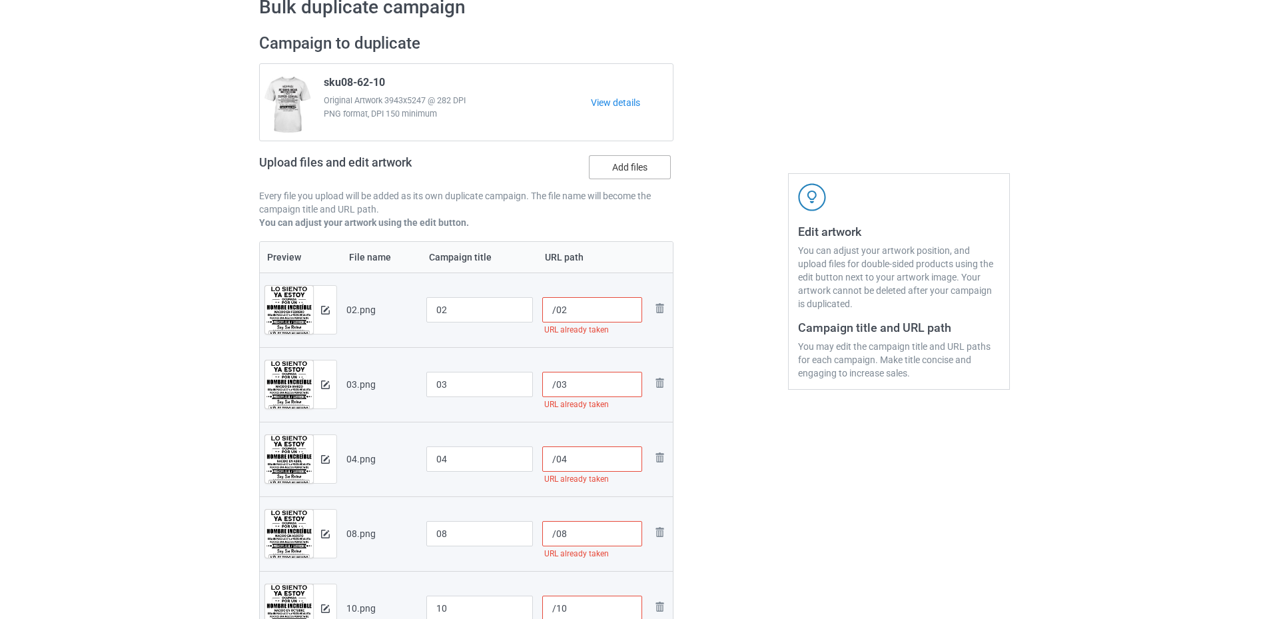
click at [623, 159] on label "Add files" at bounding box center [630, 167] width 82 height 24
click at [0, 0] on input "Add files" at bounding box center [0, 0] width 0 height 0
click at [627, 165] on label "Add files" at bounding box center [630, 167] width 82 height 24
click at [0, 0] on input "Add files" at bounding box center [0, 0] width 0 height 0
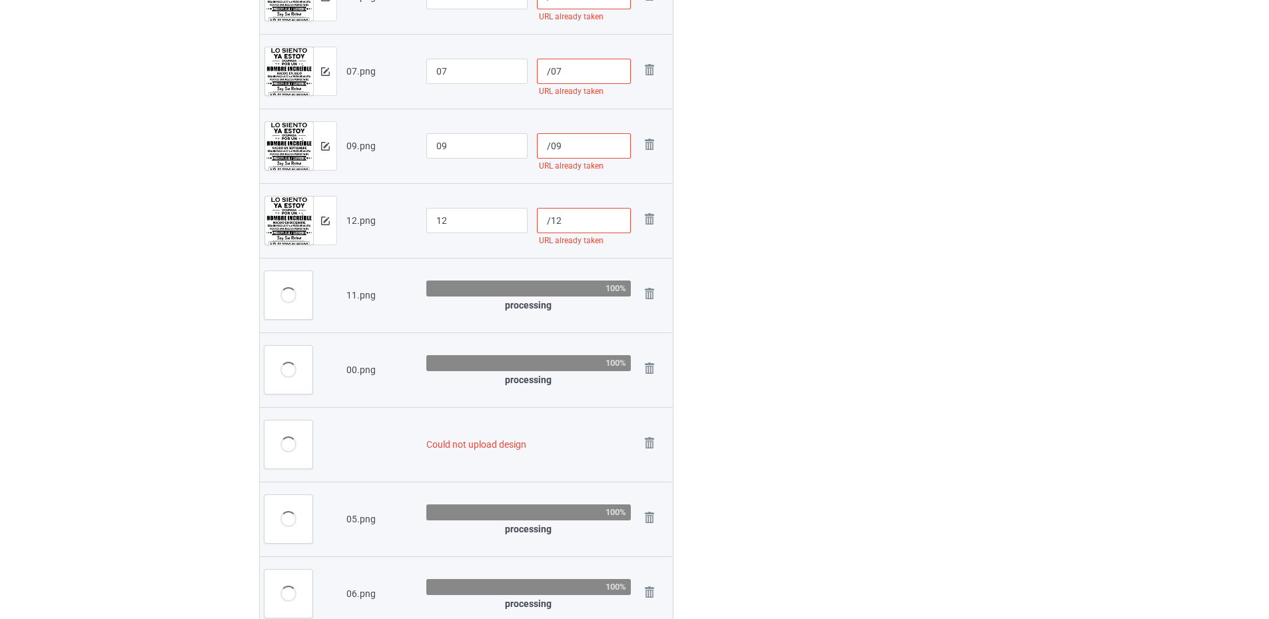
scroll to position [803, 0]
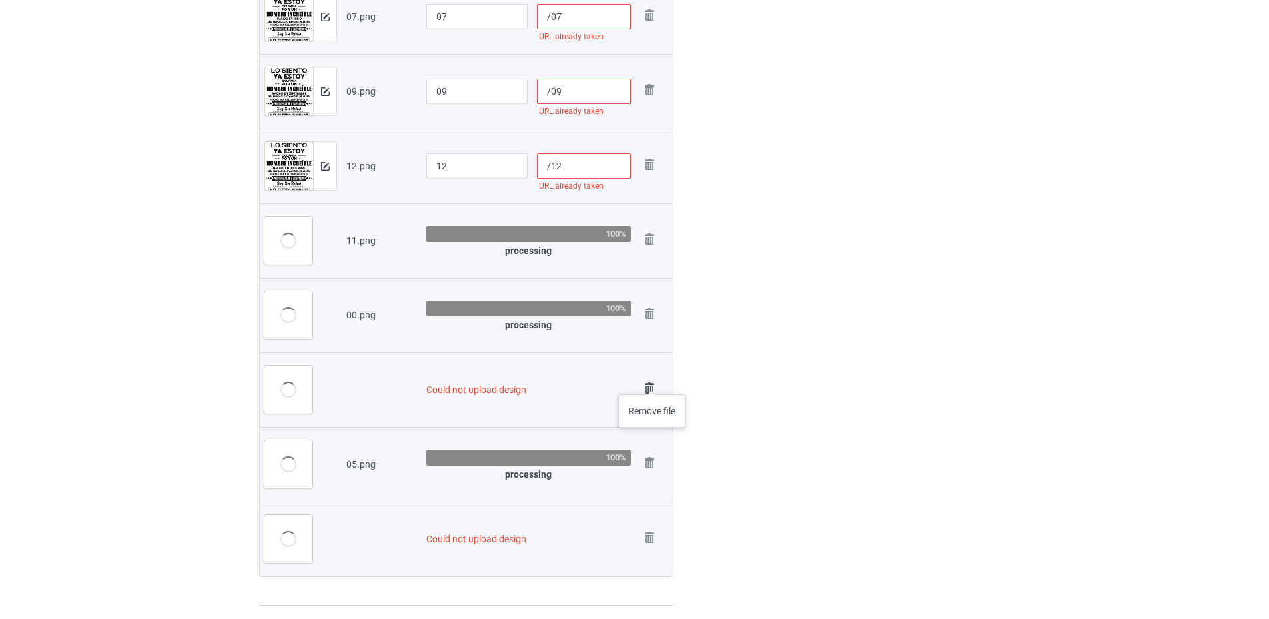
click at [651, 382] on img at bounding box center [649, 388] width 19 height 19
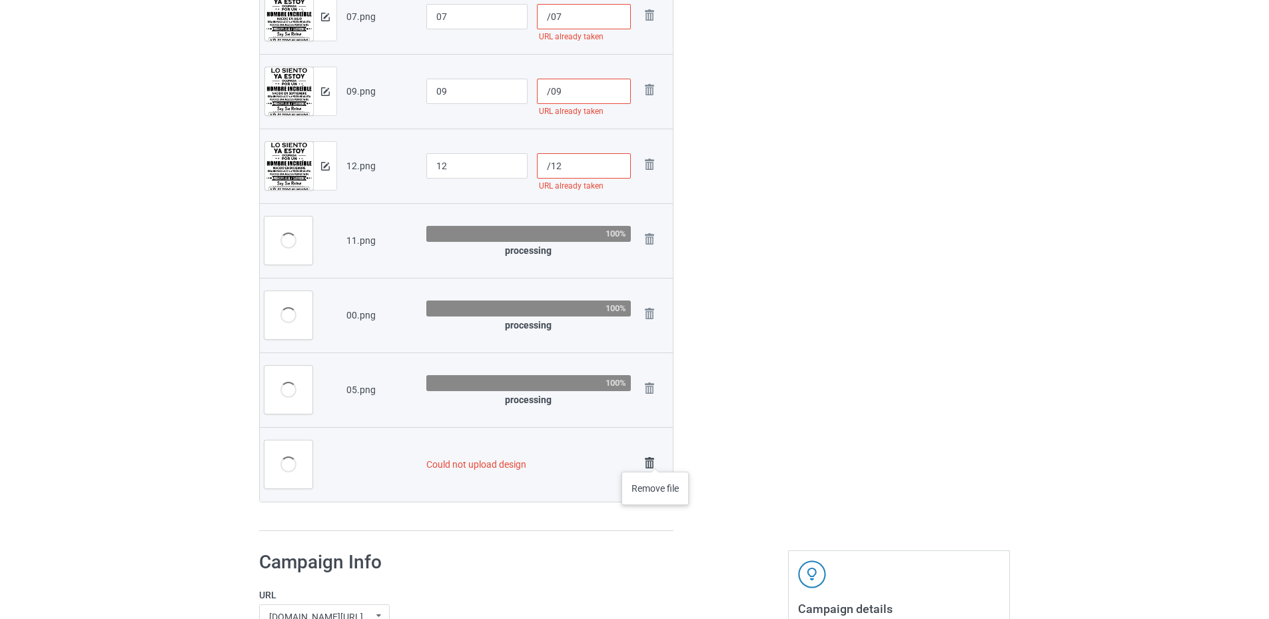
click at [655, 458] on img at bounding box center [649, 463] width 19 height 19
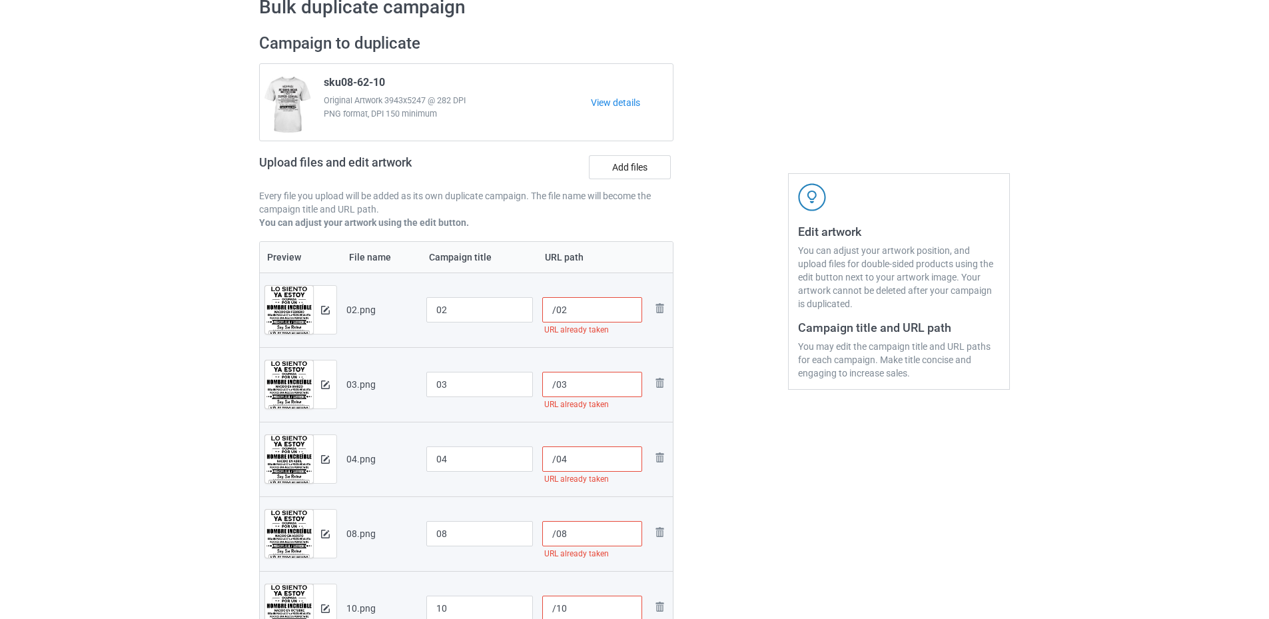
scroll to position [0, 0]
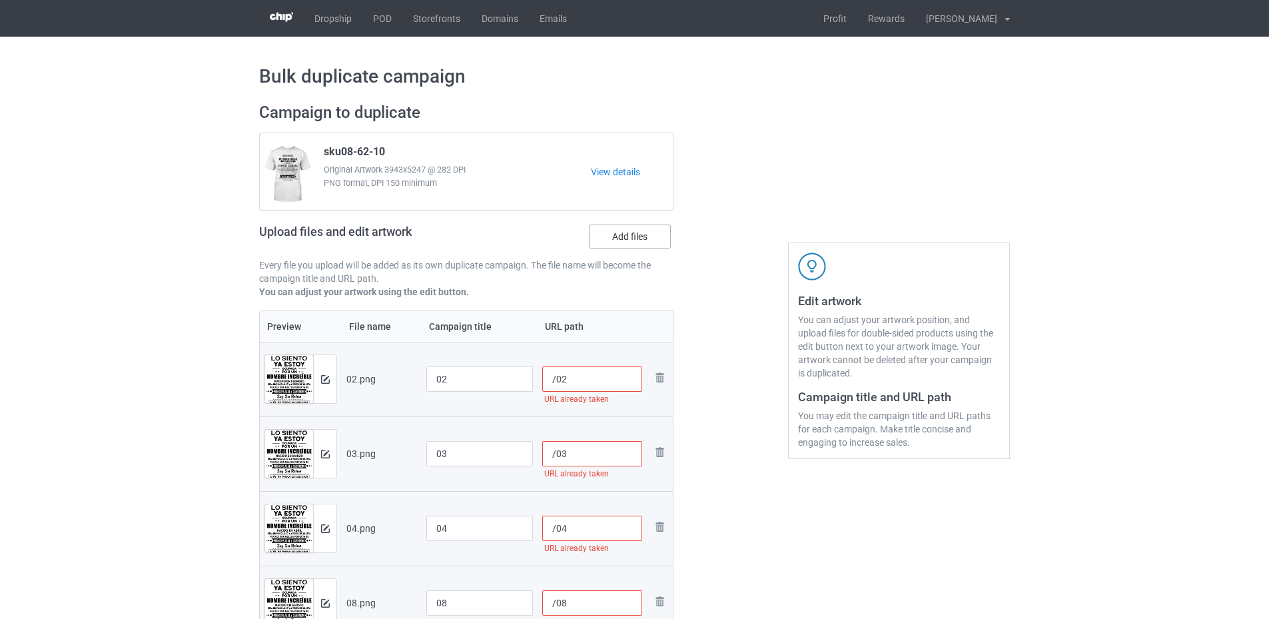
click at [630, 238] on label "Add files" at bounding box center [630, 236] width 82 height 24
click at [0, 0] on input "Add files" at bounding box center [0, 0] width 0 height 0
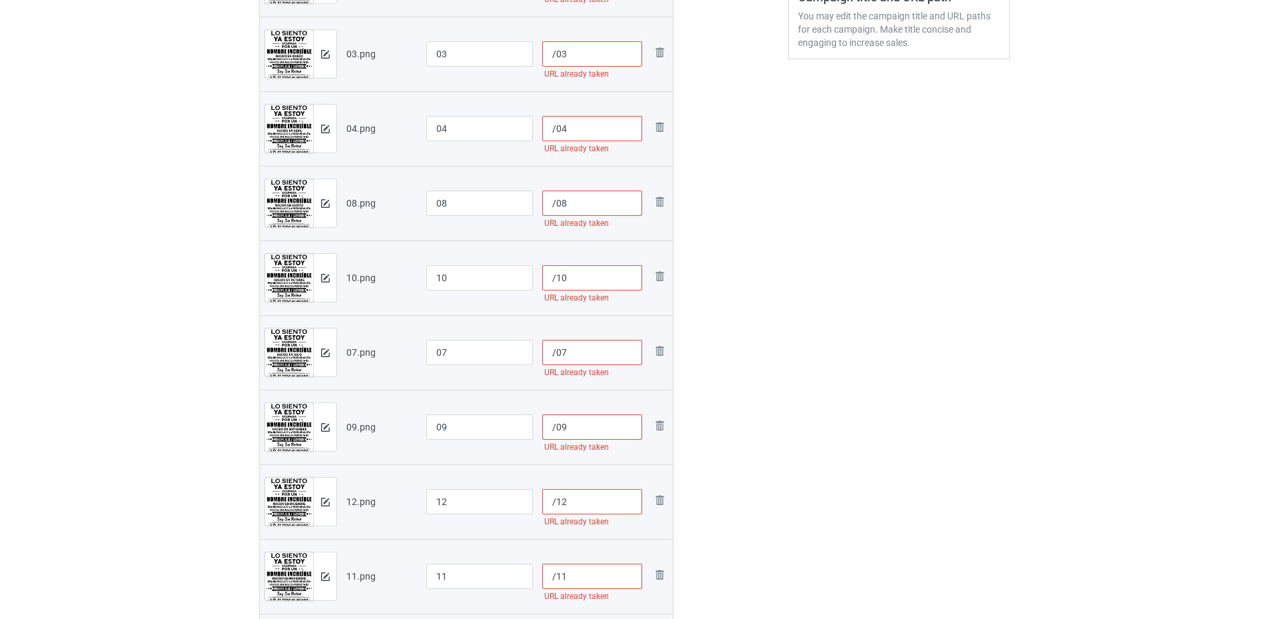
scroll to position [133, 0]
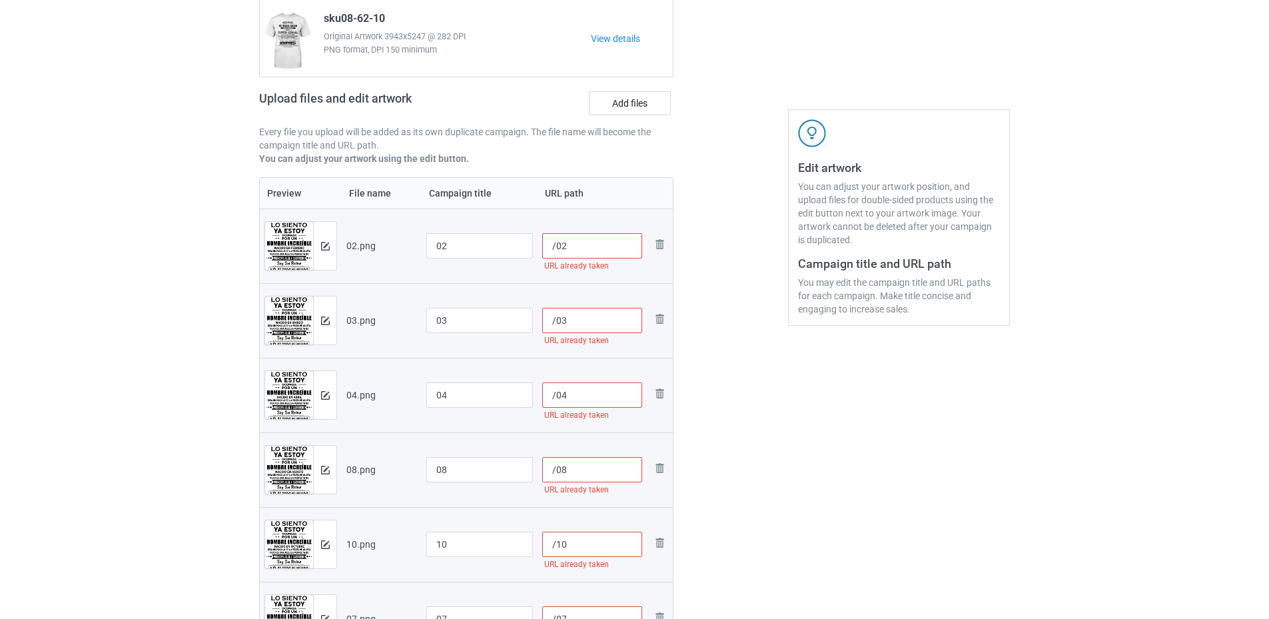
click at [557, 244] on input "/02" at bounding box center [592, 245] width 100 height 25
paste input "sku08-srnu-tbn"
click at [556, 318] on input "/03" at bounding box center [592, 320] width 100 height 25
click at [617, 247] on input "/sku08-srnu-tbn02" at bounding box center [592, 245] width 100 height 25
drag, startPoint x: 622, startPoint y: 246, endPoint x: 557, endPoint y: 248, distance: 65.3
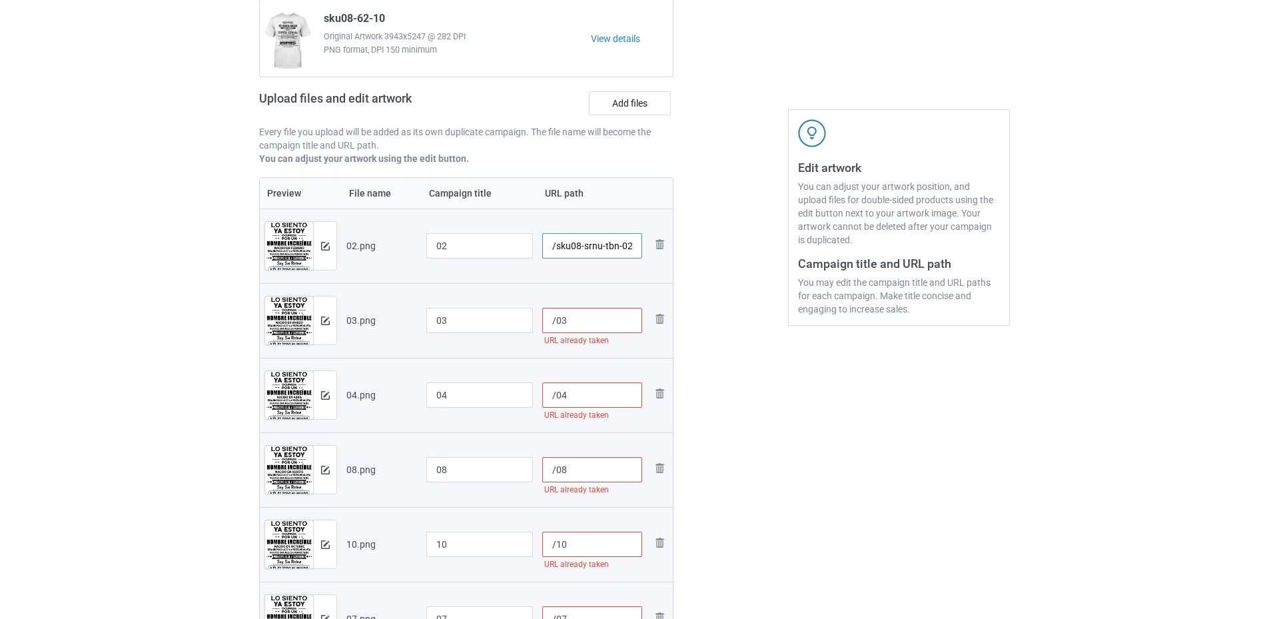
click at [557, 248] on input "/sku08-srnu-tbn-02" at bounding box center [592, 245] width 100 height 25
type input "/sku08-srnu-tbn-02"
click at [558, 318] on input "/03" at bounding box center [592, 320] width 100 height 25
click at [556, 318] on input "/03" at bounding box center [592, 320] width 100 height 25
paste input "sku08-srnu-tbn-"
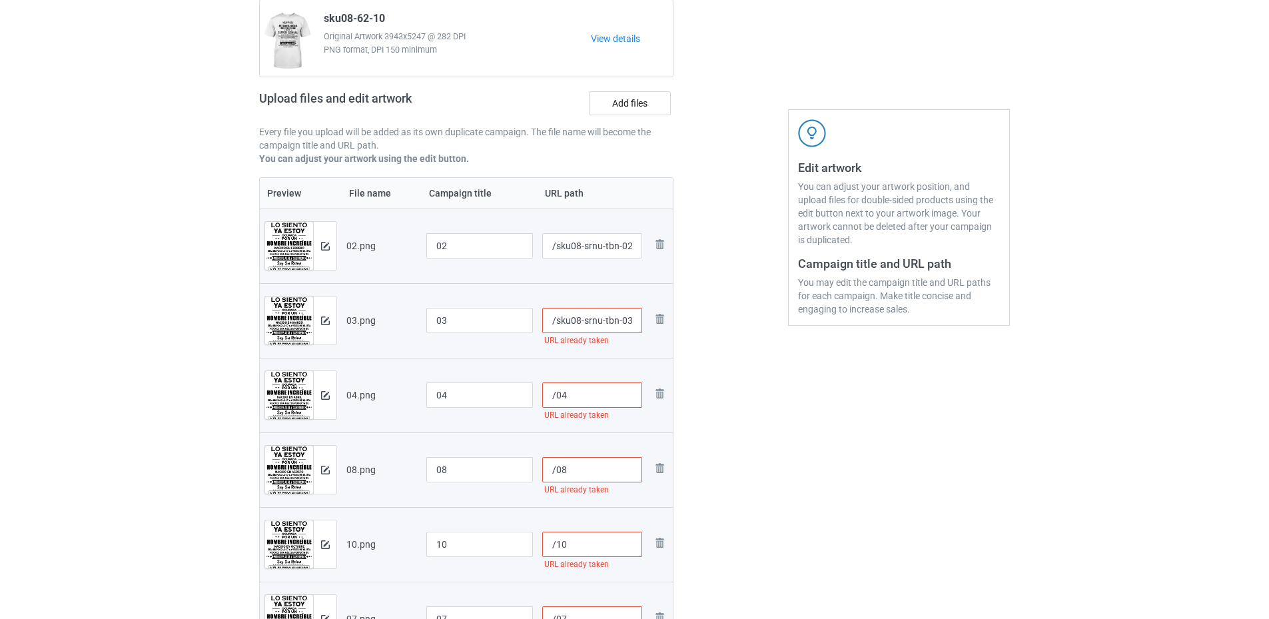
scroll to position [266, 0]
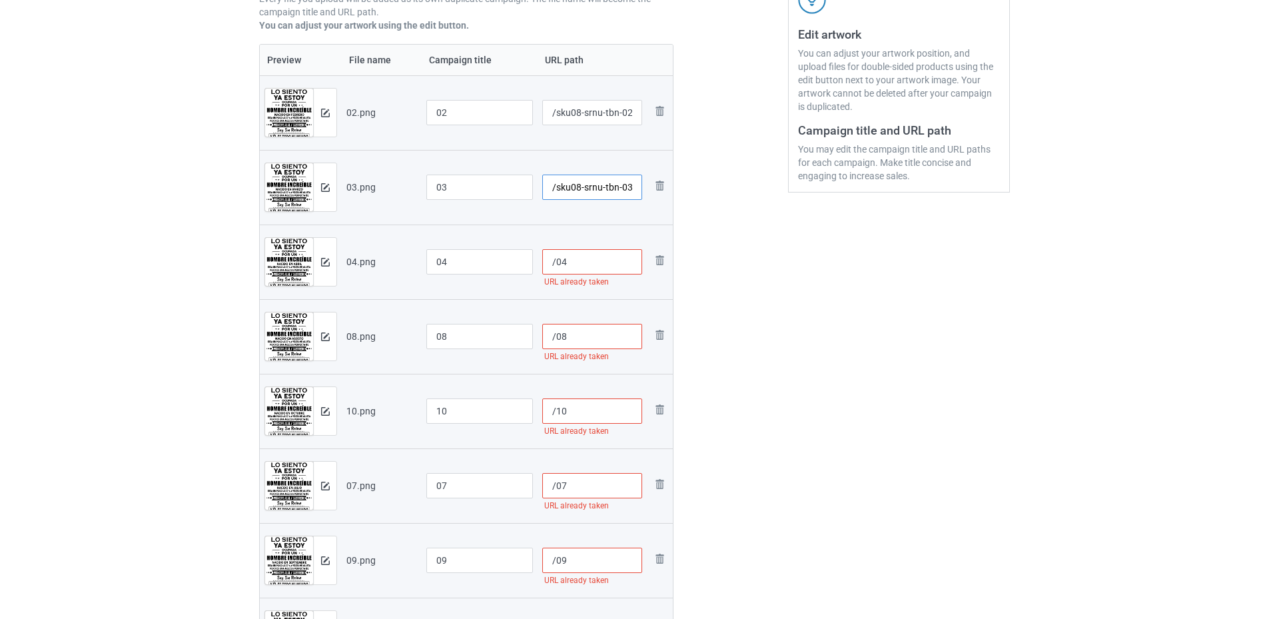
type input "/sku08-srnu-tbn-03"
click at [559, 255] on input "/04" at bounding box center [592, 261] width 100 height 25
click at [557, 256] on input "/04" at bounding box center [592, 261] width 100 height 25
paste input "sku08-srnu-tbn-"
type input "/sku08-srnu-tbn-04"
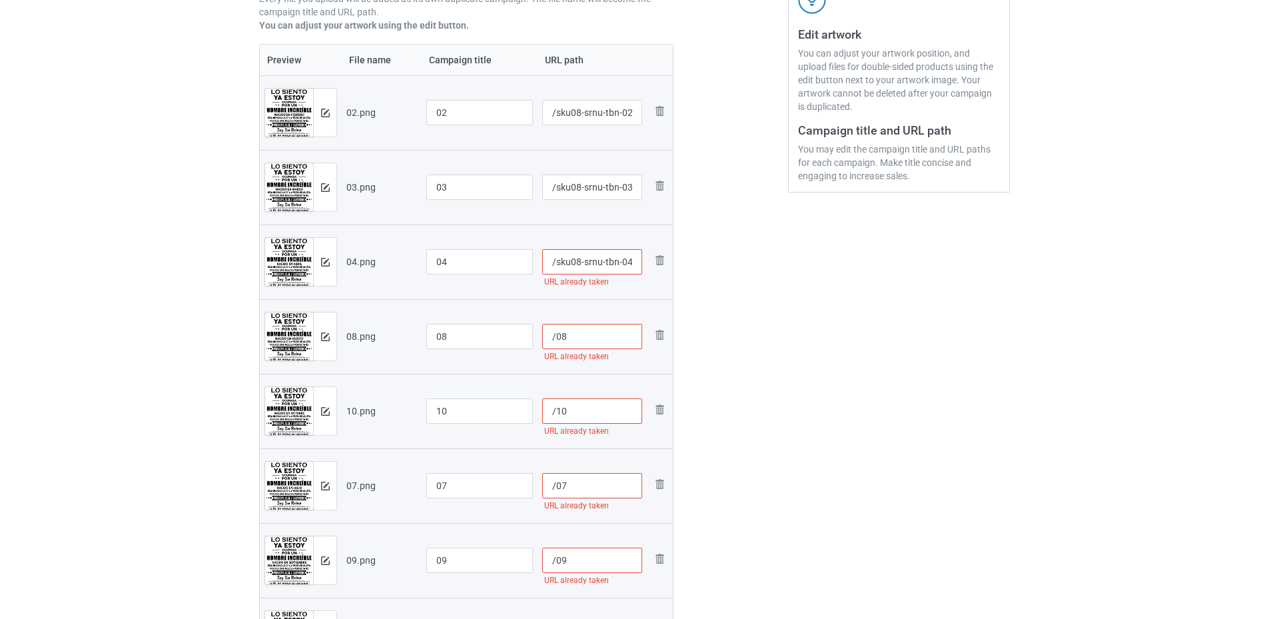
click at [555, 328] on input "/08" at bounding box center [592, 336] width 100 height 25
paste input "sku08-srnu-tbn-"
type input "/sku08-srnu-tbn-08"
click at [555, 410] on input "/10" at bounding box center [592, 410] width 100 height 25
paste input "sku08-srnu-tbn-"
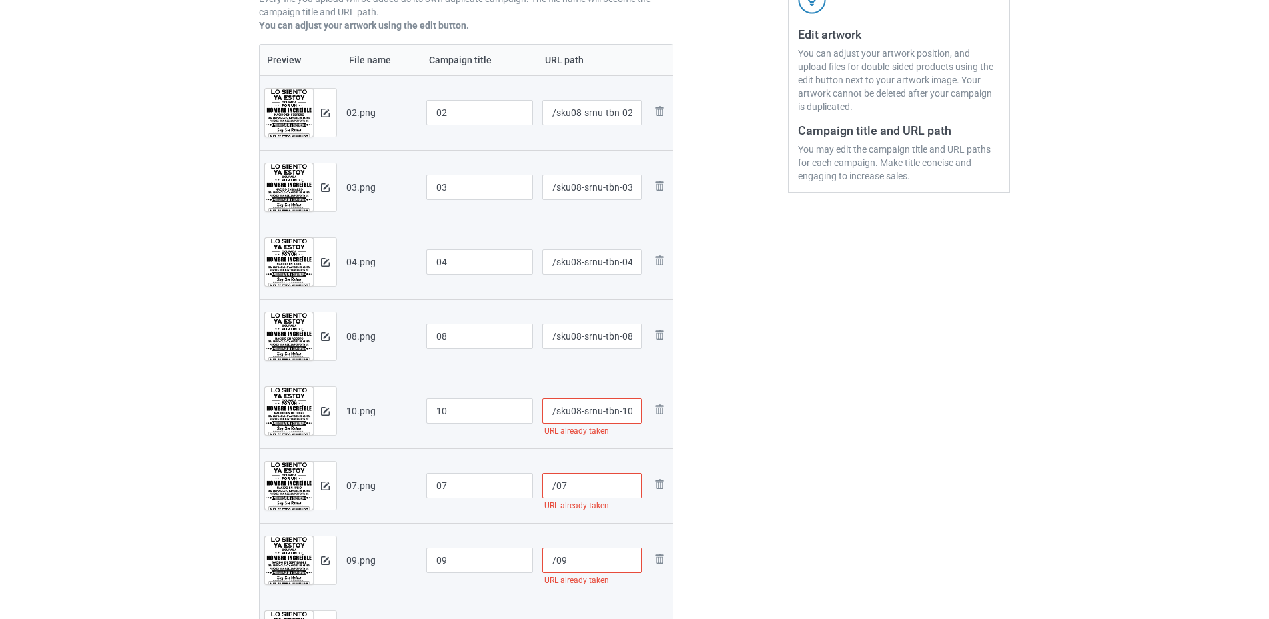
type input "/sku08-srnu-tbn-10"
click at [556, 485] on input "/07" at bounding box center [592, 485] width 100 height 25
paste input "sku08-srnu-tbn-"
type input "/sku08-srnu-tbn-07"
click at [555, 558] on input "/09" at bounding box center [592, 559] width 100 height 25
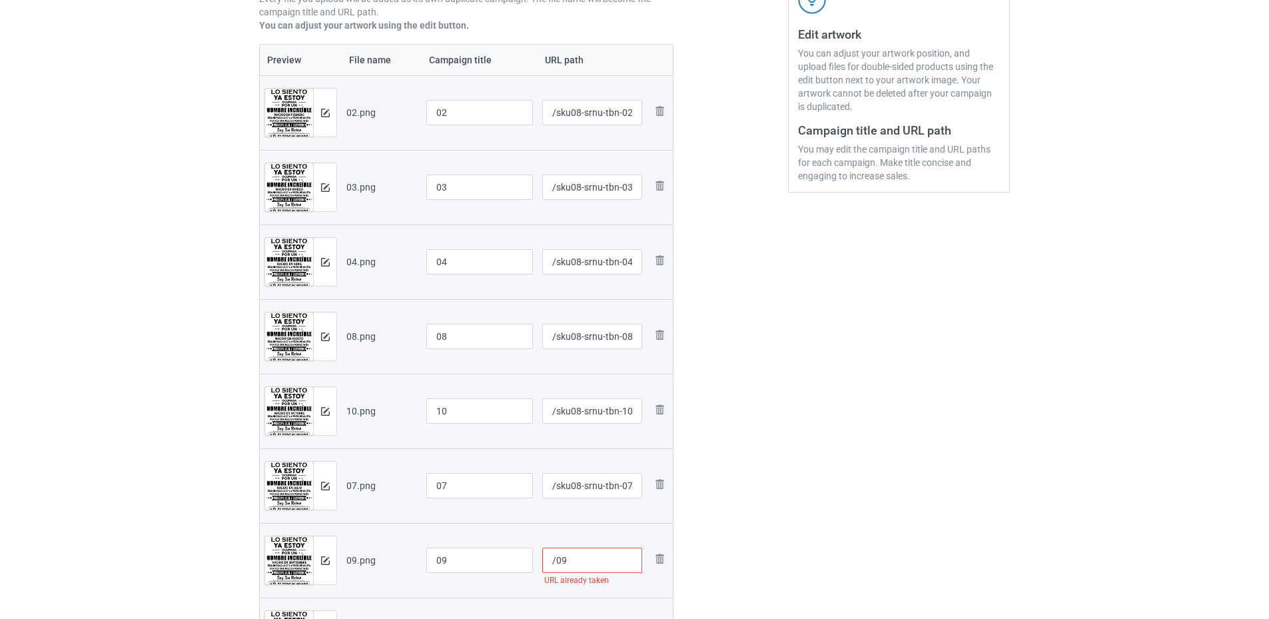
paste input "sku08-srnu-tbn-"
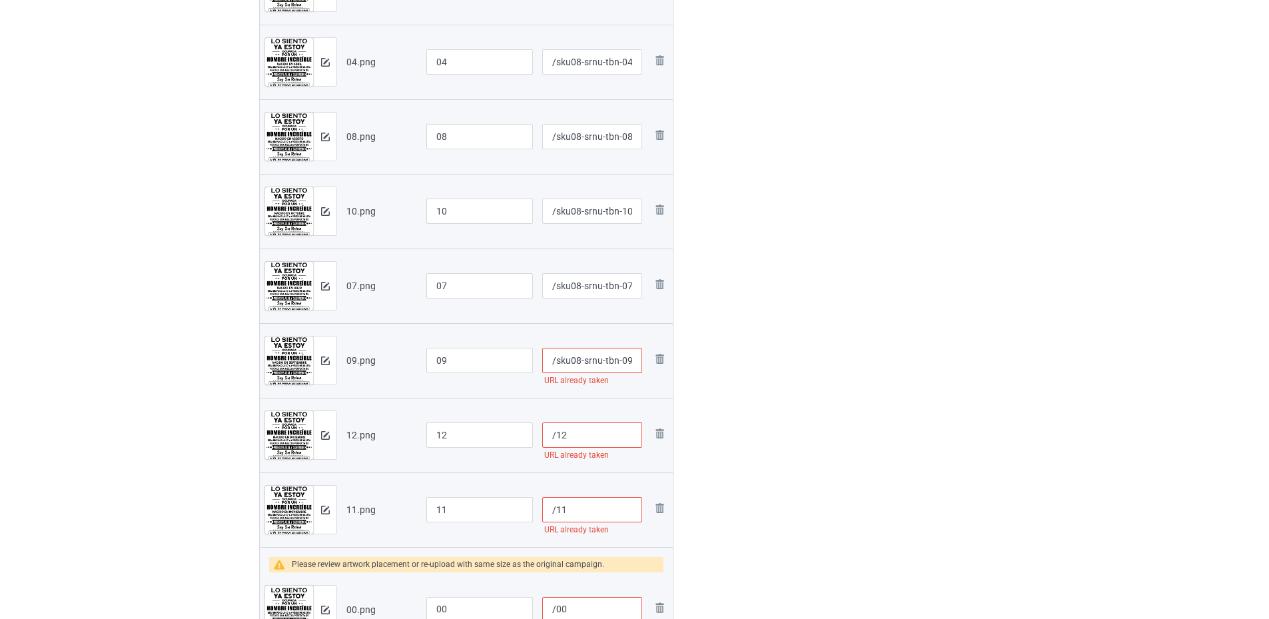
scroll to position [599, 0]
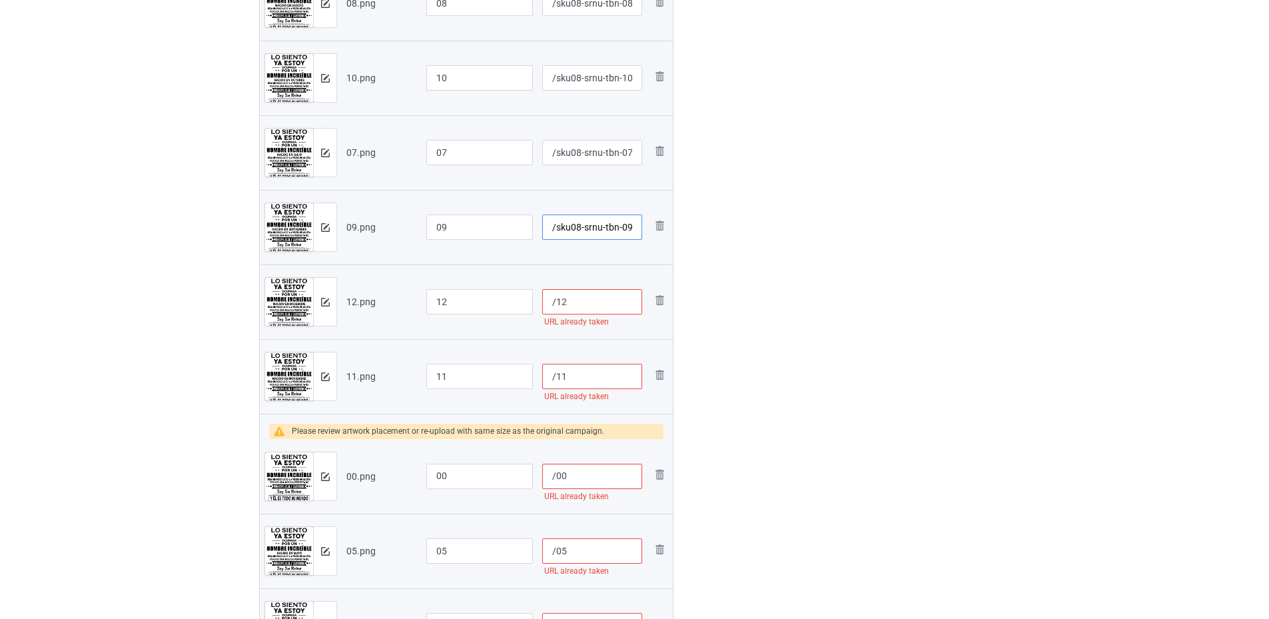
type input "/sku08-srnu-tbn-09"
click at [557, 301] on input "/12" at bounding box center [592, 301] width 100 height 25
paste input "sku08-srnu-tbn-"
type input "/sku08-srnu-tbn-12"
click at [556, 375] on input "/11" at bounding box center [592, 376] width 100 height 25
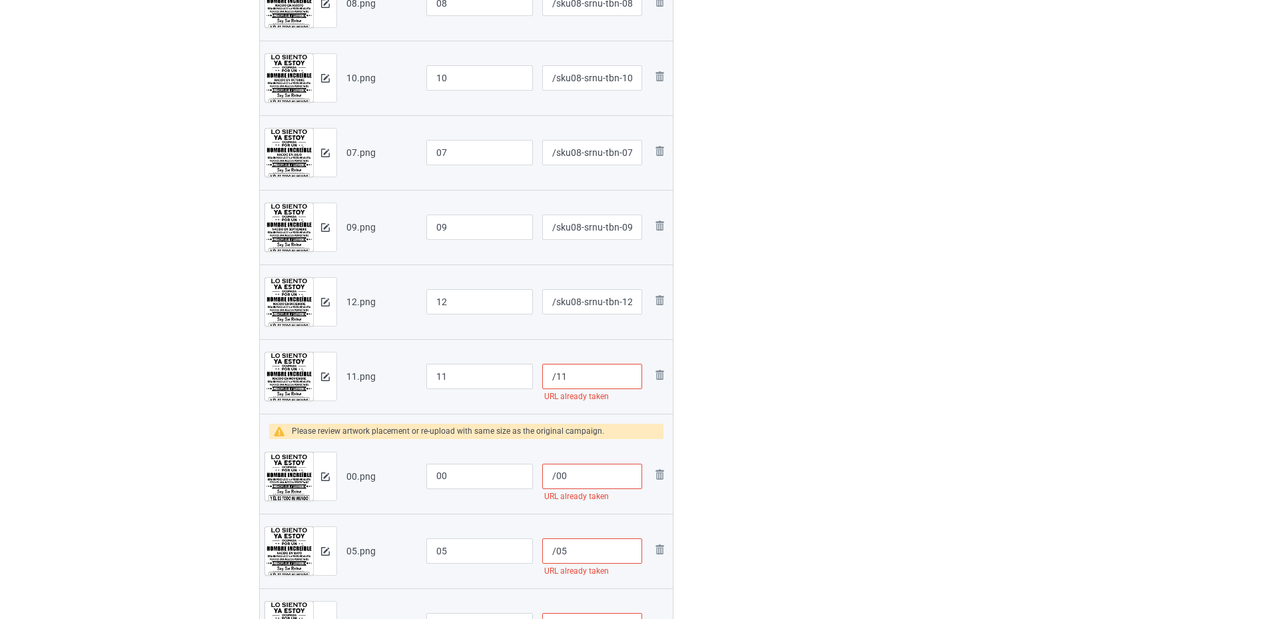
paste input "sku08-srnu-tbn-"
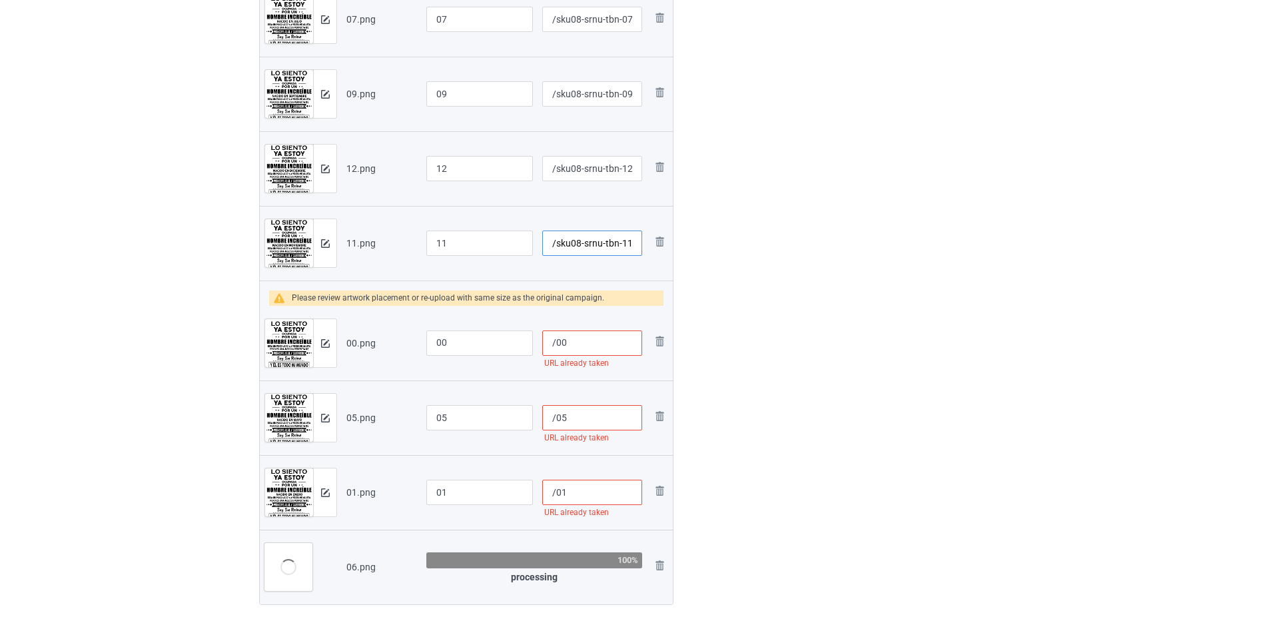
type input "/sku08-srnu-tbn-11"
click at [557, 344] on input "/00" at bounding box center [592, 342] width 100 height 25
paste input "sku08-srnu-tbn-"
type input "/sku08-srnu-tbn-00"
click at [555, 418] on input "/05" at bounding box center [592, 417] width 100 height 25
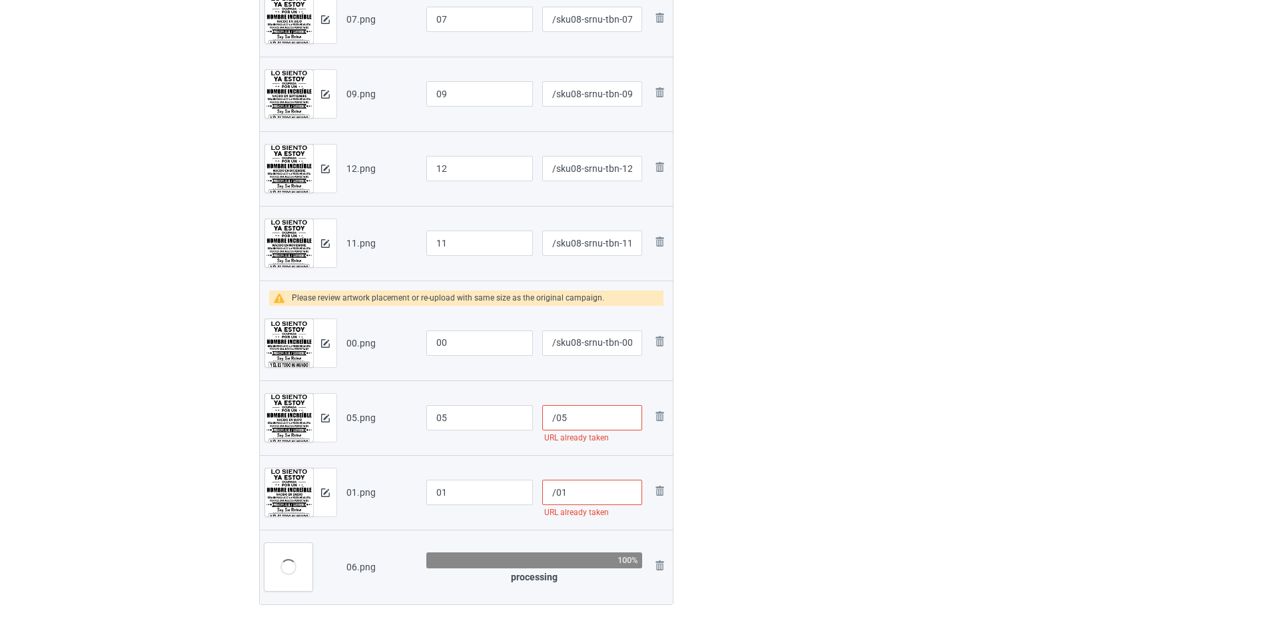
paste input "sku08-srnu-tbn-"
type input "/sku08-srnu-tbn-05"
click at [556, 494] on input "/01" at bounding box center [592, 492] width 100 height 25
paste input "sku08-srnu-tbn-"
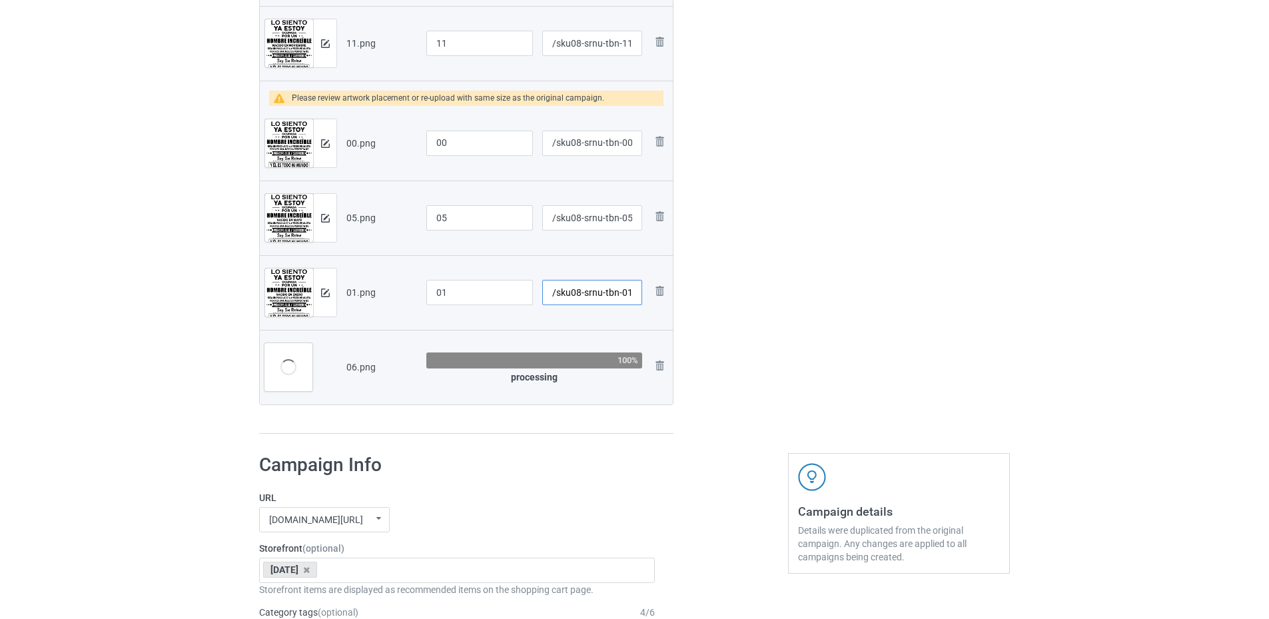
scroll to position [866, 0]
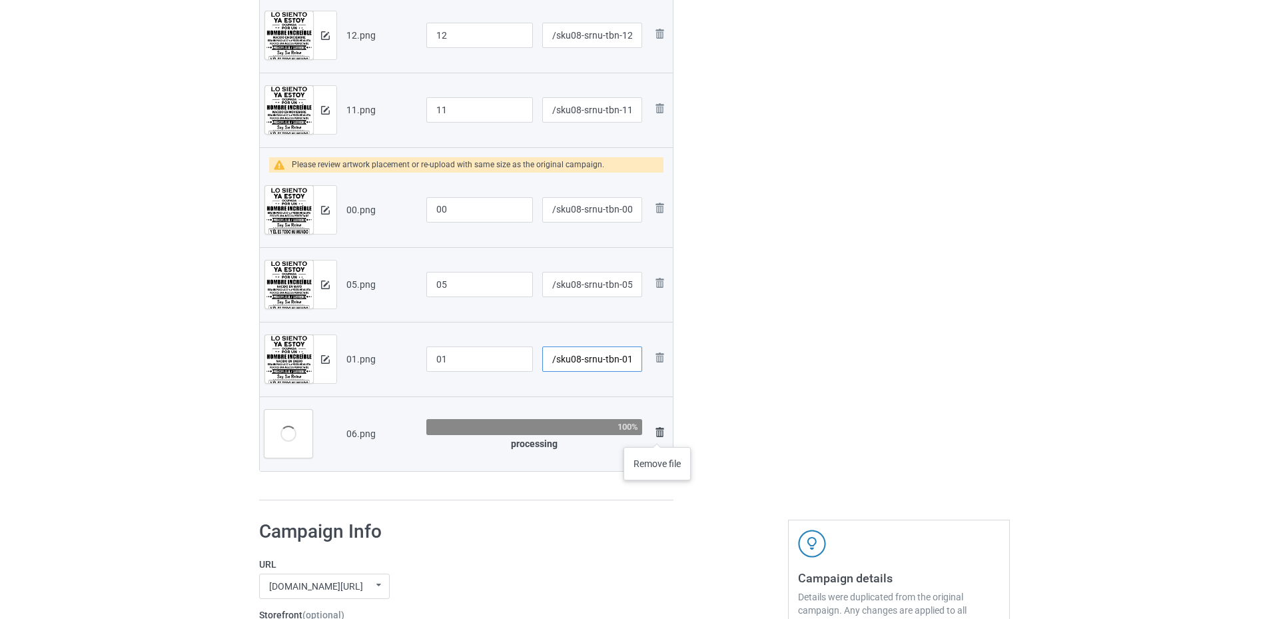
type input "/sku08-srnu-tbn-01"
click at [657, 434] on img at bounding box center [659, 432] width 16 height 16
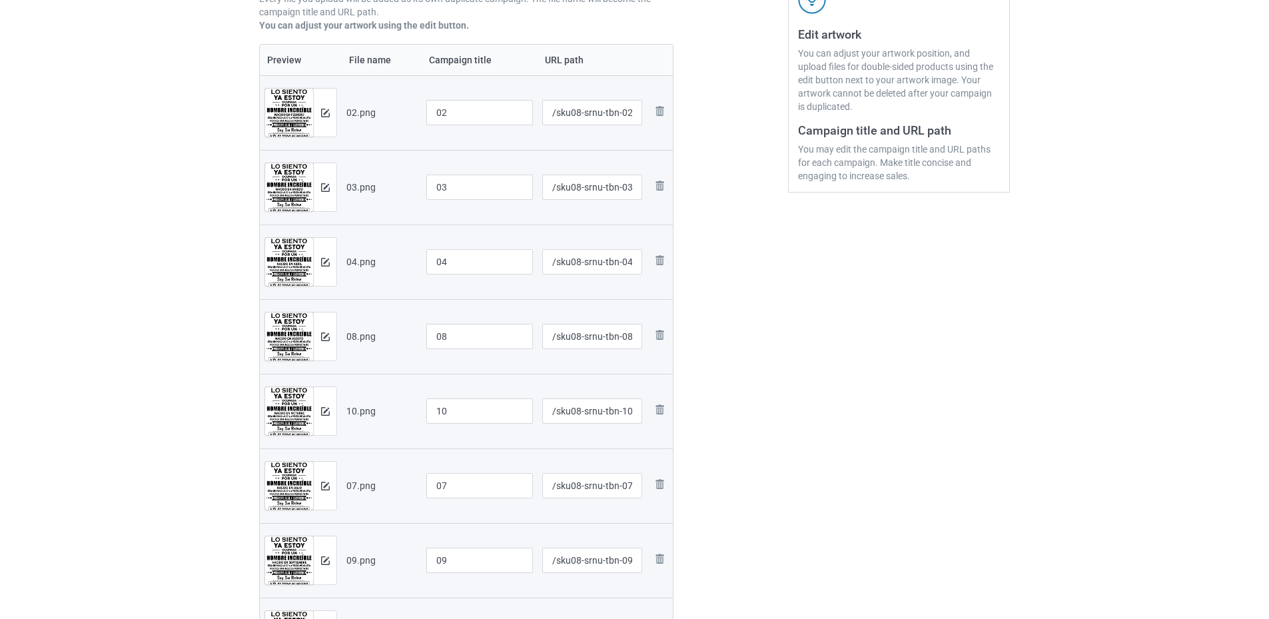
scroll to position [133, 0]
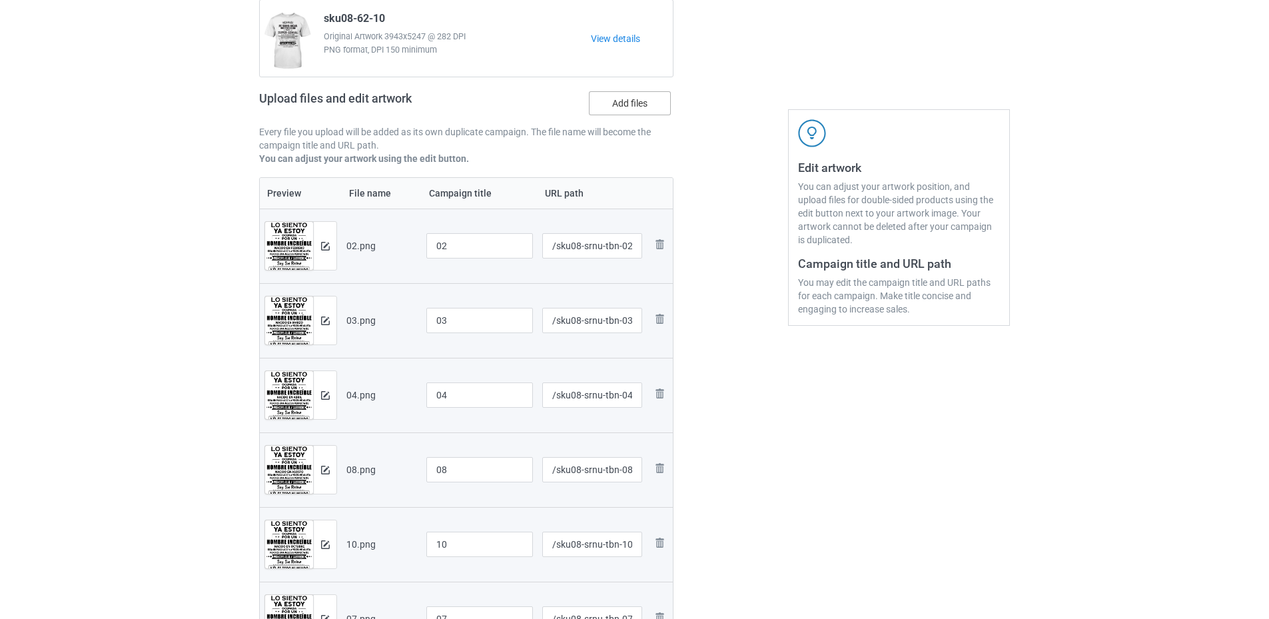
click at [622, 97] on label "Add files" at bounding box center [630, 103] width 82 height 24
click at [0, 0] on input "Add files" at bounding box center [0, 0] width 0 height 0
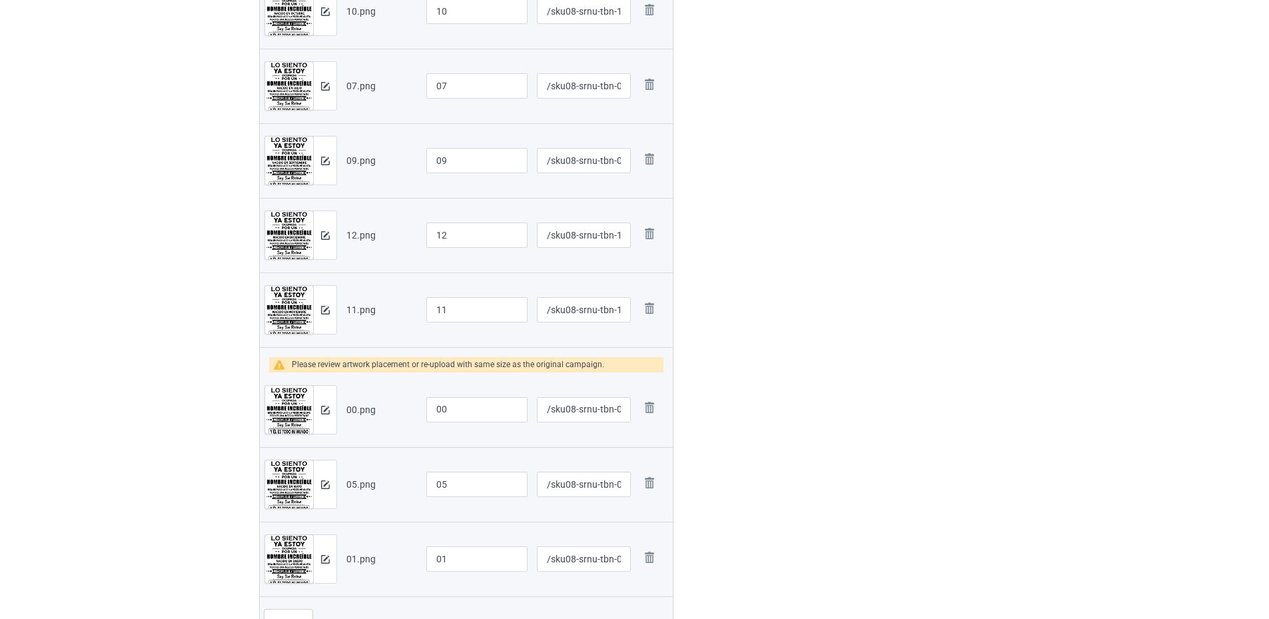
scroll to position [920, 0]
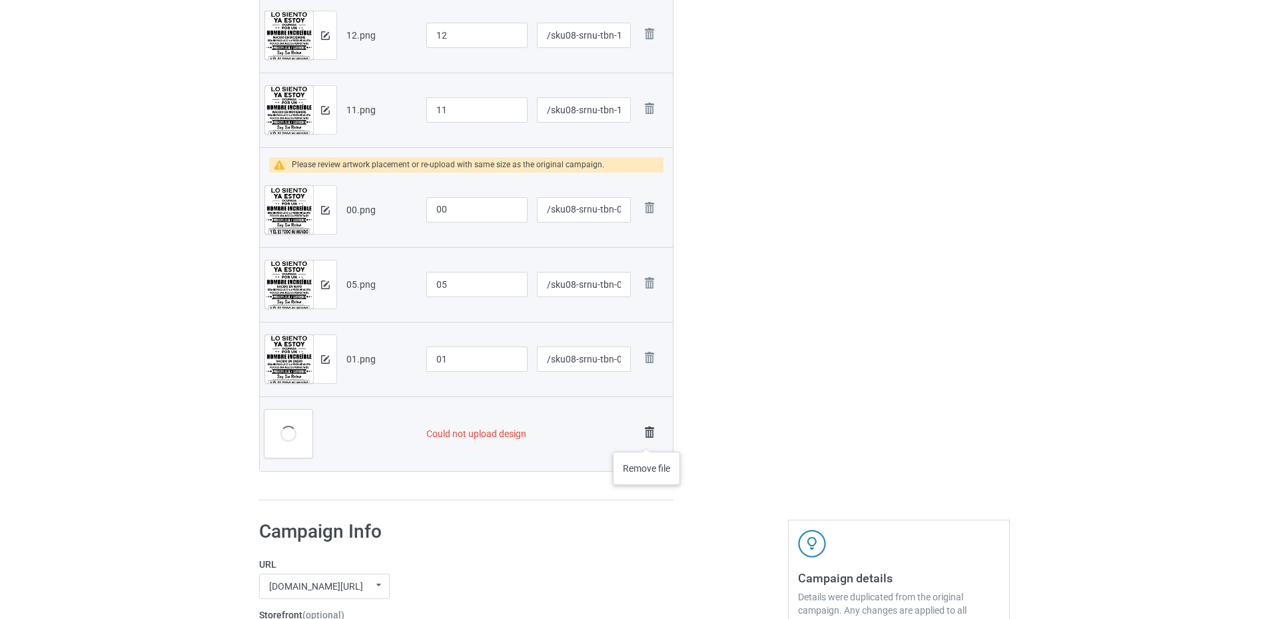
click at [647, 438] on img at bounding box center [649, 432] width 19 height 19
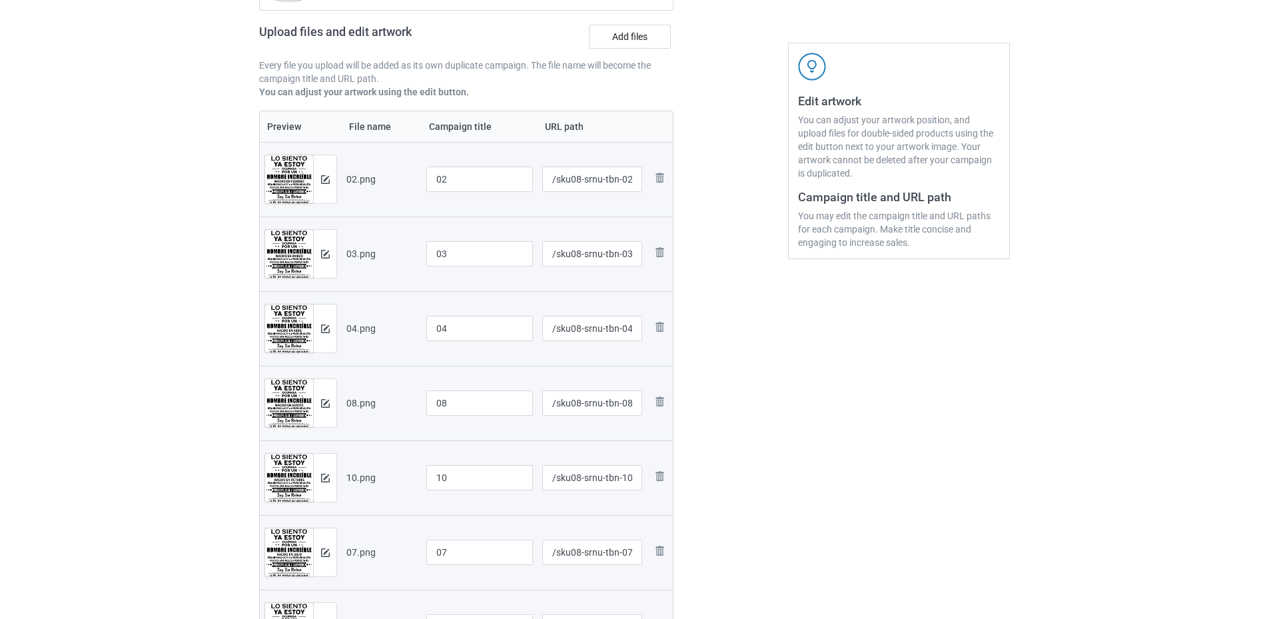
scroll to position [67, 0]
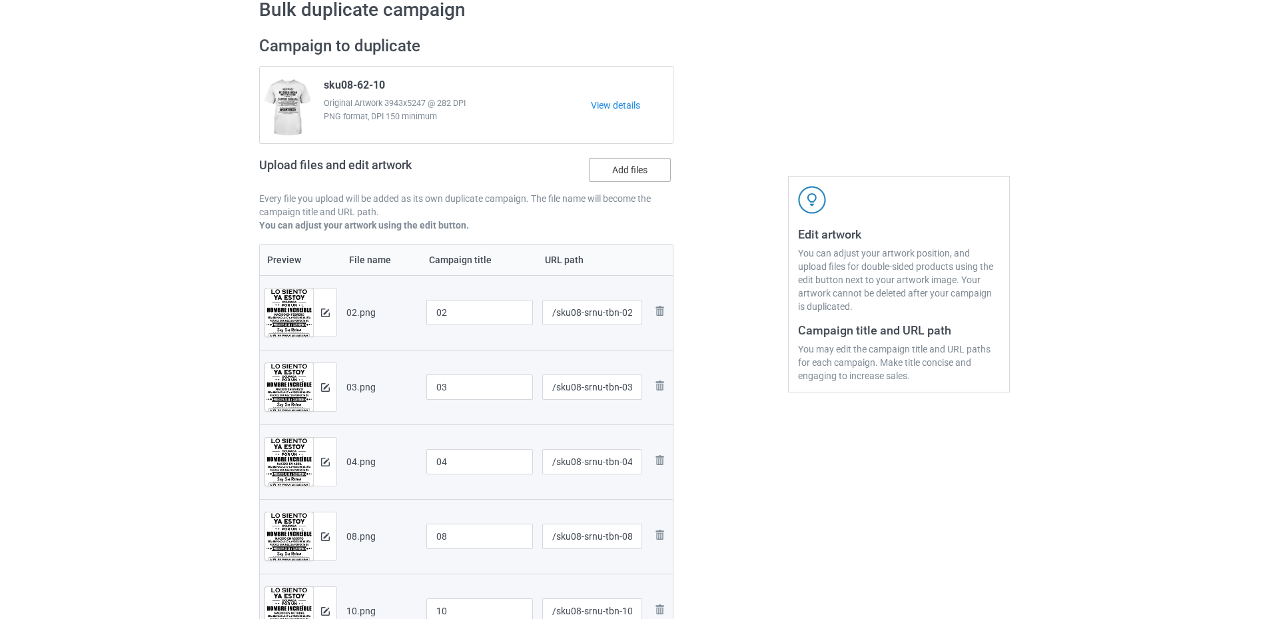
click at [627, 170] on label "Add files" at bounding box center [630, 170] width 82 height 24
click at [0, 0] on input "Add files" at bounding box center [0, 0] width 0 height 0
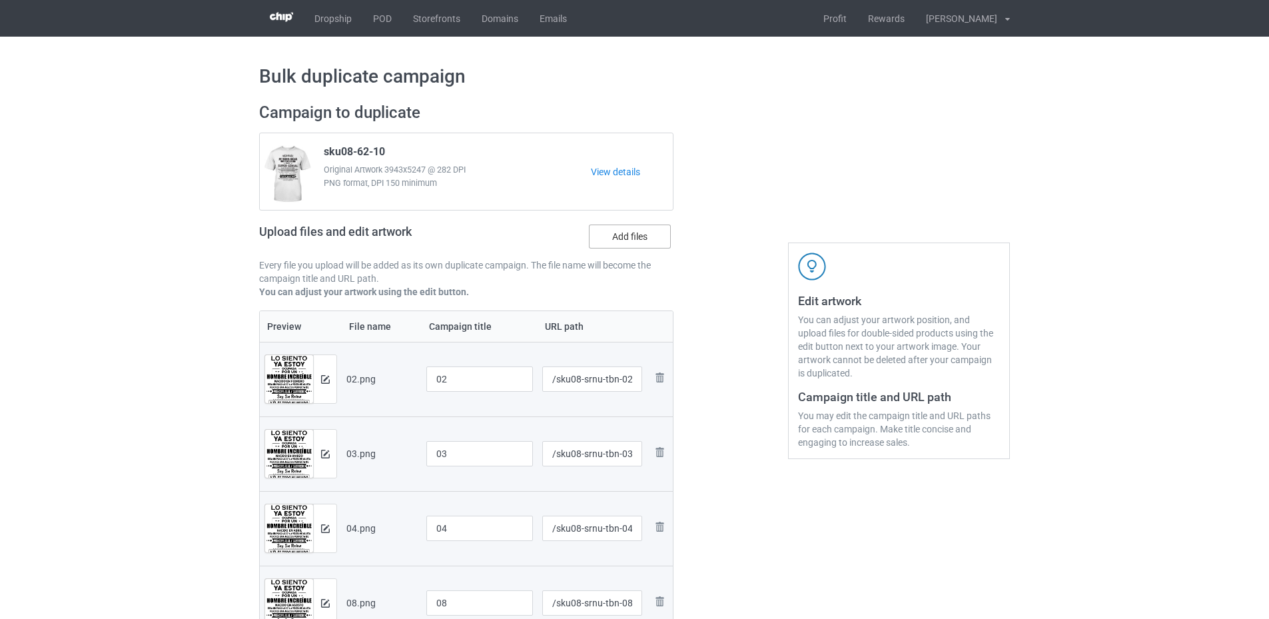
click at [633, 235] on label "Add files" at bounding box center [630, 236] width 82 height 24
click at [0, 0] on input "Add files" at bounding box center [0, 0] width 0 height 0
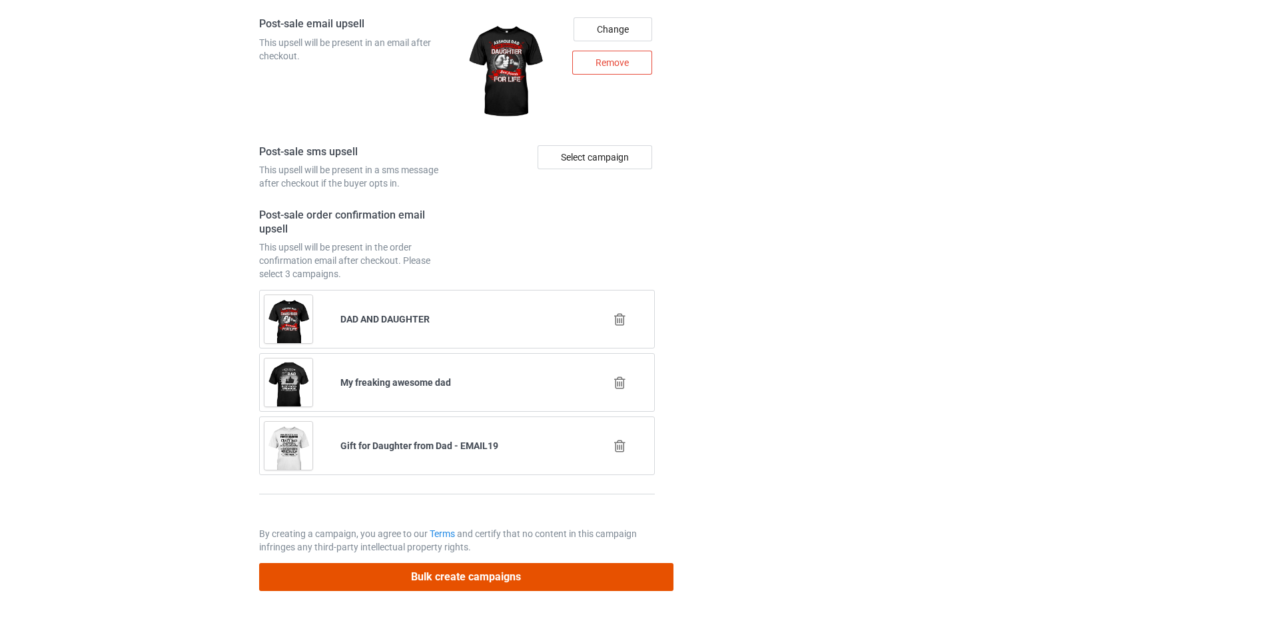
click at [474, 576] on button "Bulk create campaigns" at bounding box center [466, 576] width 414 height 27
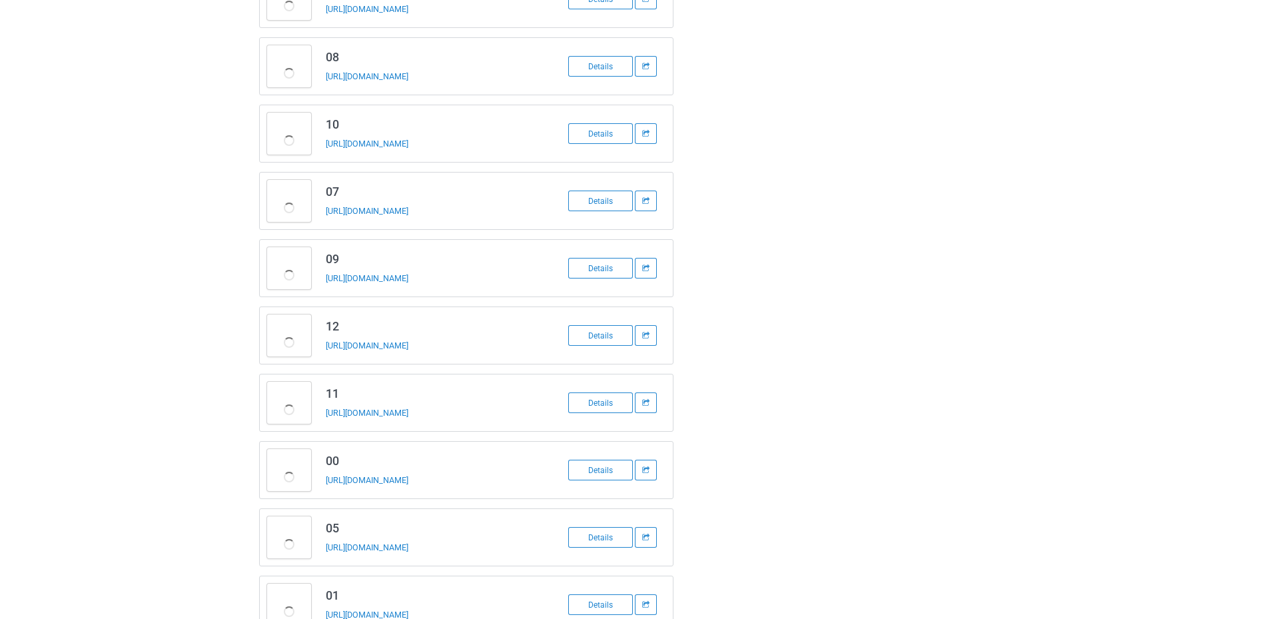
scroll to position [310, 0]
